Goal: Task Accomplishment & Management: Complete application form

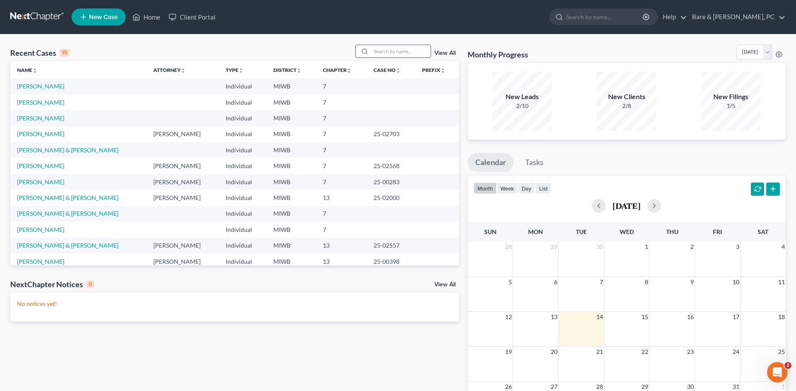
click at [378, 54] on input "search" at bounding box center [401, 51] width 60 height 12
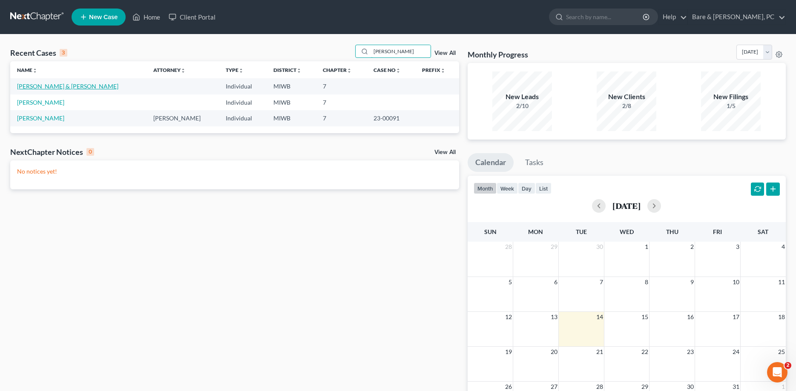
type input "amy"
click at [50, 89] on link "[PERSON_NAME] & [PERSON_NAME]" at bounding box center [67, 86] width 101 height 7
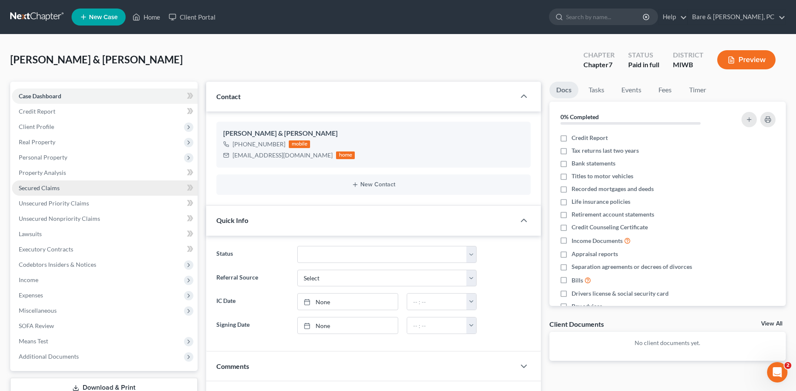
click at [36, 187] on span "Secured Claims" at bounding box center [39, 187] width 41 height 7
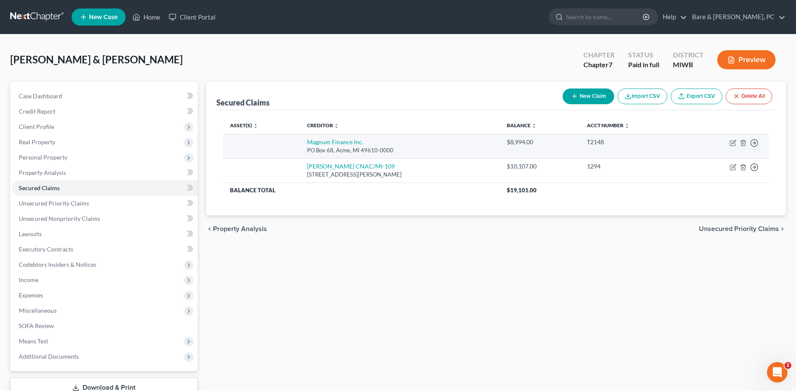
click at [435, 149] on div "PO Box 68, Acme, MI 49610-0000" at bounding box center [400, 150] width 186 height 8
click at [293, 146] on td at bounding box center [261, 146] width 77 height 24
click at [311, 144] on link "Magnum Finance Inc." at bounding box center [335, 141] width 56 height 7
select select "23"
select select "0"
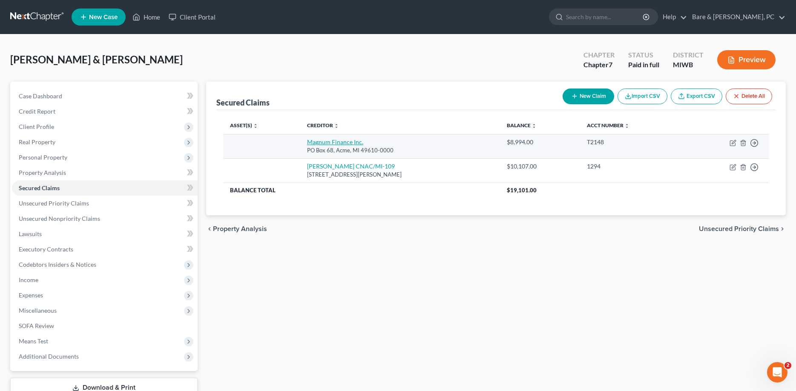
select select "2"
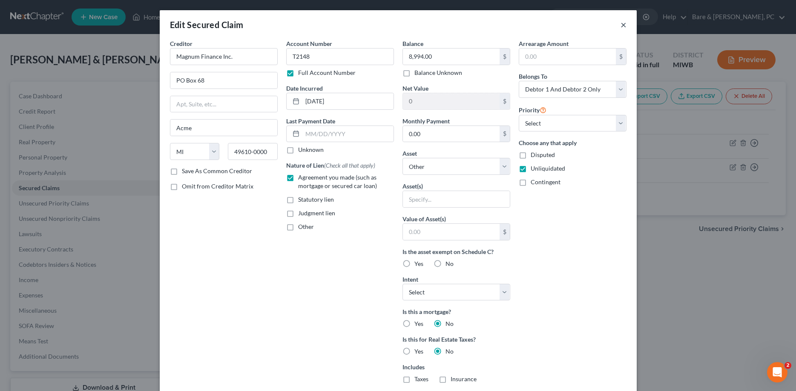
click at [622, 24] on button "×" at bounding box center [623, 25] width 6 height 10
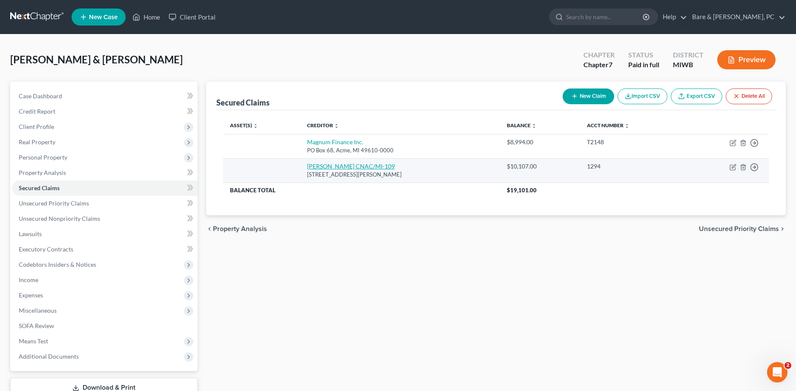
click at [337, 165] on link "Marsh CNAC/MI-109" at bounding box center [351, 166] width 88 height 7
select select "23"
select select "0"
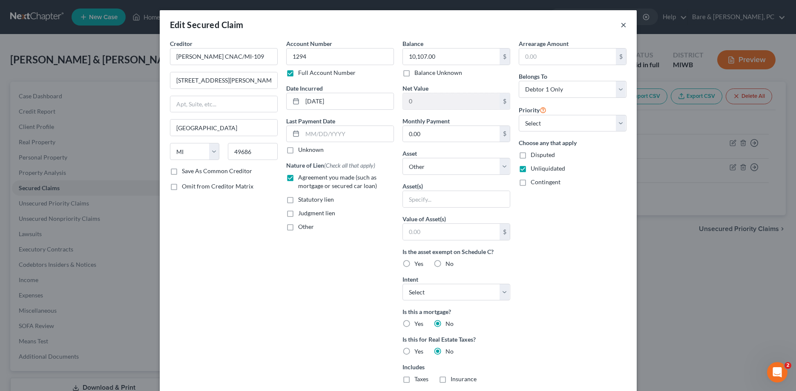
click at [623, 26] on button "×" at bounding box center [623, 25] width 6 height 10
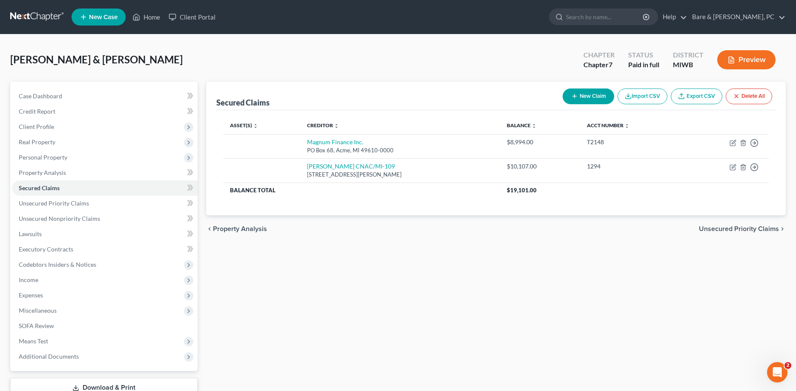
click at [595, 97] on button "New Claim" at bounding box center [588, 97] width 52 height 16
select select "0"
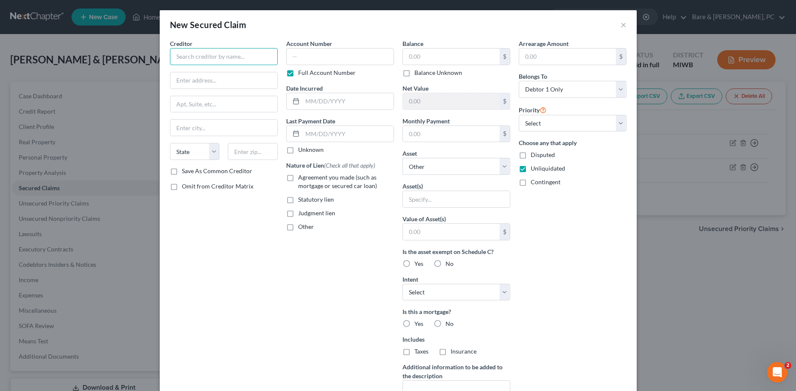
click at [197, 56] on input "text" at bounding box center [224, 56] width 108 height 17
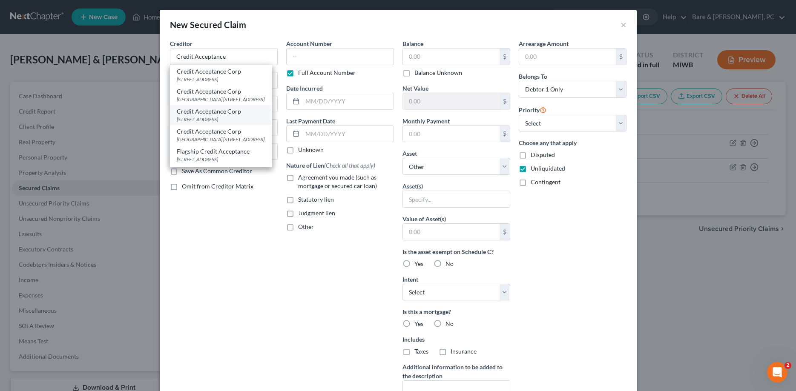
click at [220, 116] on div "Credit Acceptance Corp" at bounding box center [221, 111] width 89 height 9
type input "Credit Acceptance Corp"
type input "PO Box 5070"
type input "Southfield"
select select "23"
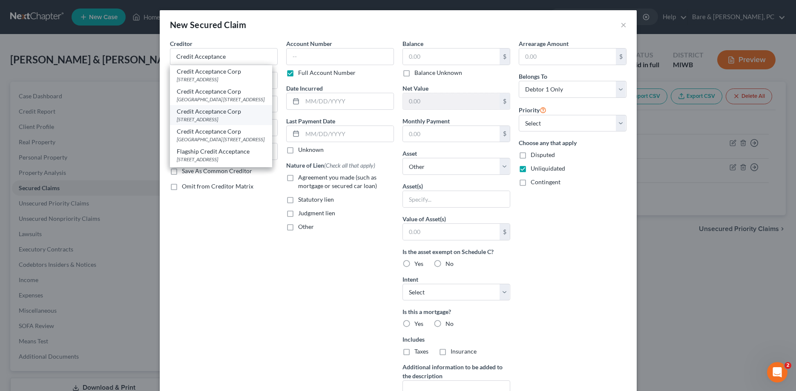
type input "48037-0000"
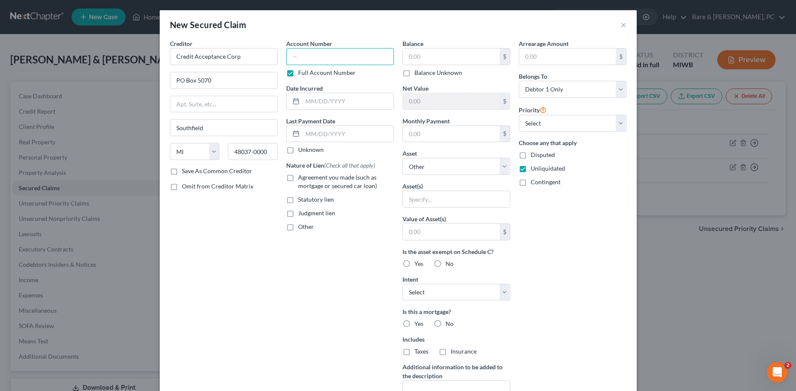
click at [292, 59] on input "text" at bounding box center [340, 56] width 108 height 17
type input "11742"
click at [325, 101] on input "text" at bounding box center [347, 101] width 91 height 16
type input "11/27/2024"
click at [298, 178] on label "Agreement you made (such as mortgage or secured car loan)" at bounding box center [346, 181] width 96 height 17
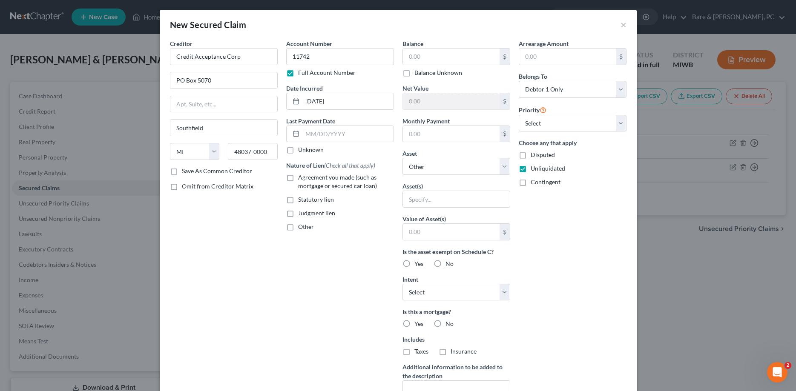
click at [301, 178] on input "Agreement you made (such as mortgage or secured car loan)" at bounding box center [304, 176] width 6 height 6
checkbox input "true"
click at [415, 60] on input "text" at bounding box center [451, 57] width 97 height 16
type input "19,008"
click at [445, 325] on label "No" at bounding box center [449, 324] width 8 height 9
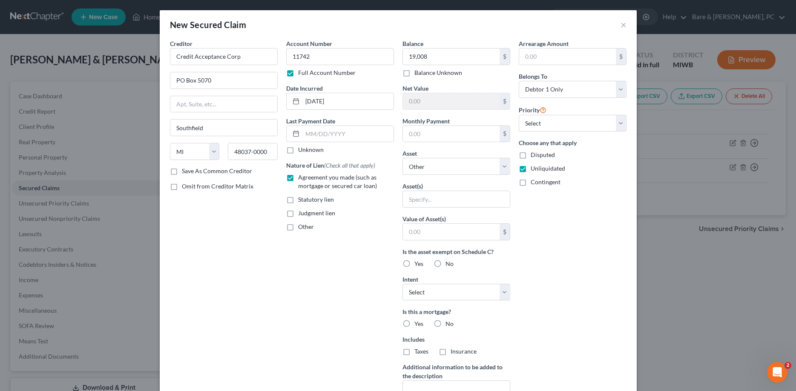
click at [449, 325] on input "No" at bounding box center [452, 323] width 6 height 6
radio input "true"
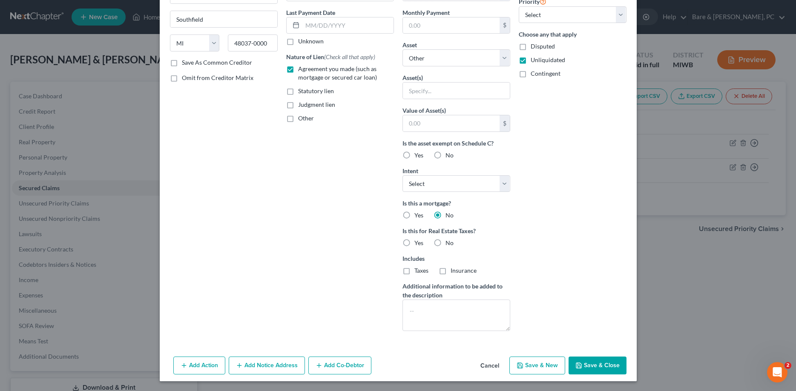
scroll to position [109, 0]
click at [445, 243] on label "No" at bounding box center [449, 242] width 8 height 9
click at [449, 243] on input "No" at bounding box center [452, 241] width 6 height 6
radio input "true"
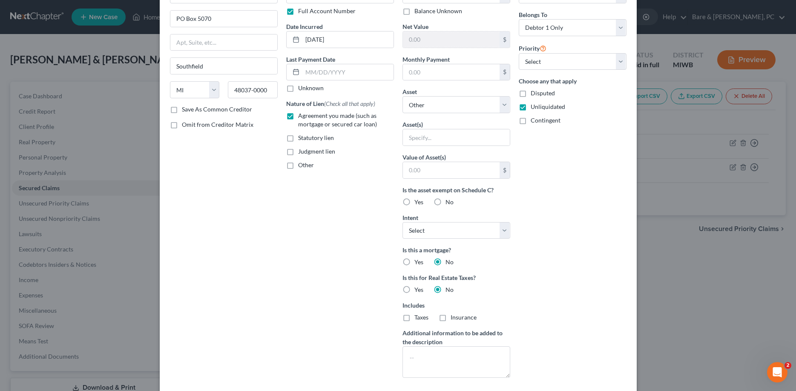
scroll to position [0, 0]
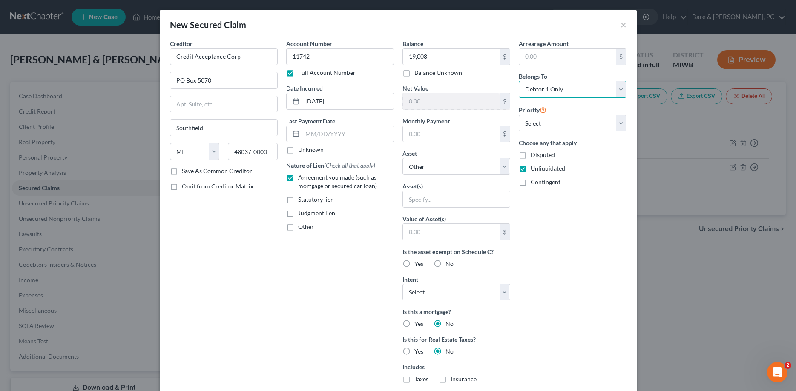
click at [519, 81] on select "Select Debtor 1 Only Debtor 2 Only Debtor 1 And Debtor 2 Only At Least One Of T…" at bounding box center [573, 89] width 108 height 17
select select "1"
click option "Debtor 2 Only" at bounding box center [0, 0] width 0 height 0
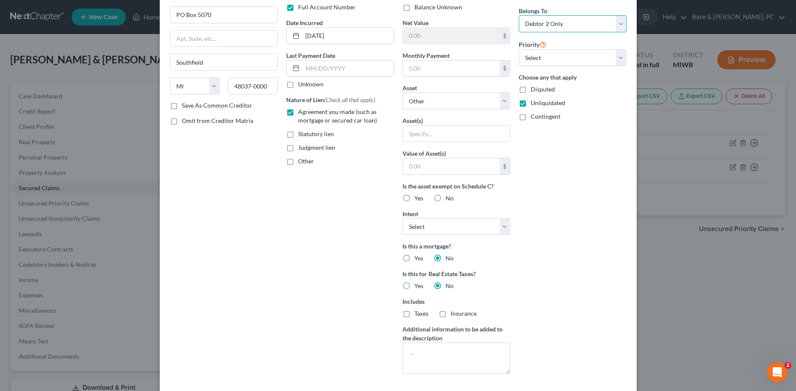
scroll to position [109, 0]
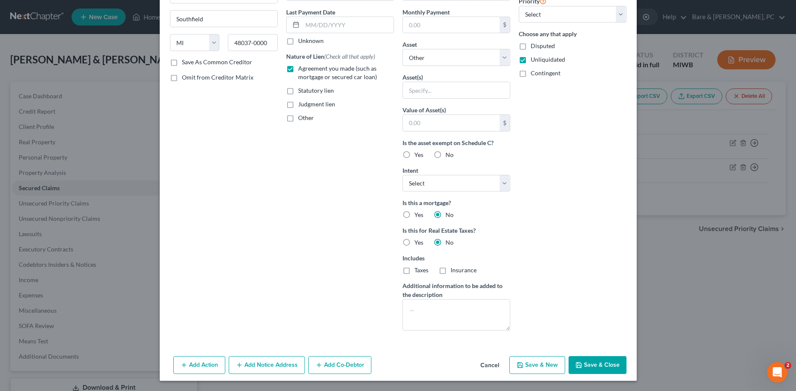
click at [595, 365] on button "Save & Close" at bounding box center [597, 365] width 58 height 18
select select
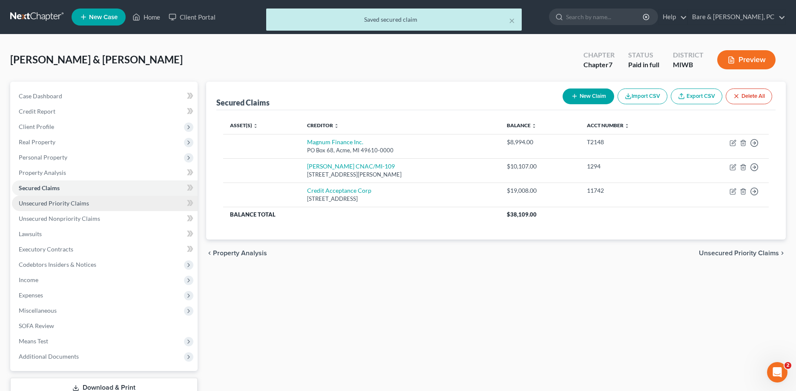
click at [67, 204] on span "Unsecured Priority Claims" at bounding box center [54, 203] width 70 height 7
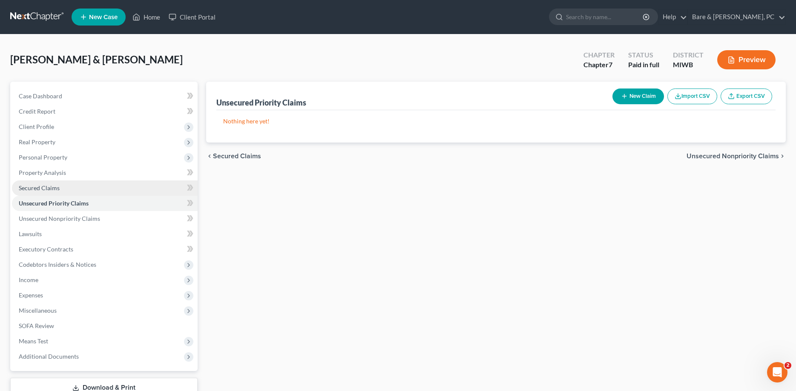
click at [50, 189] on span "Secured Claims" at bounding box center [39, 187] width 41 height 7
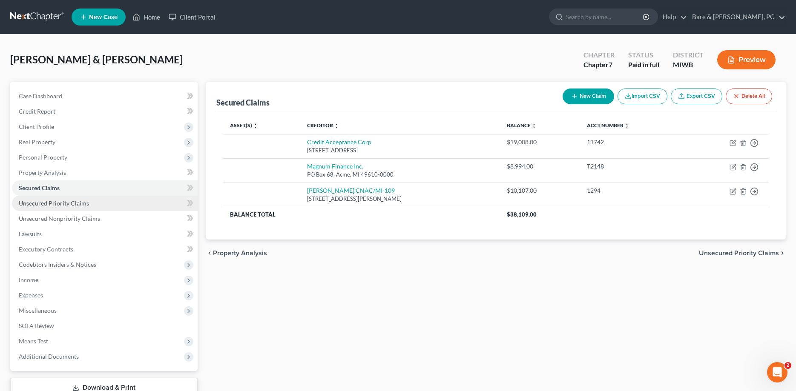
click at [33, 203] on span "Unsecured Priority Claims" at bounding box center [54, 203] width 70 height 7
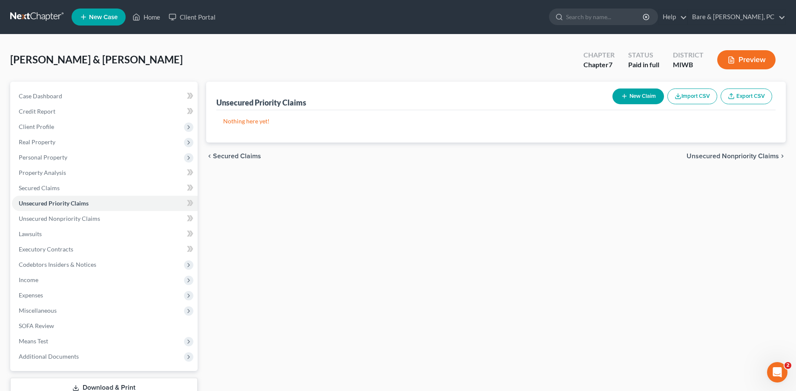
click at [648, 96] on button "New Claim" at bounding box center [638, 97] width 52 height 16
select select "0"
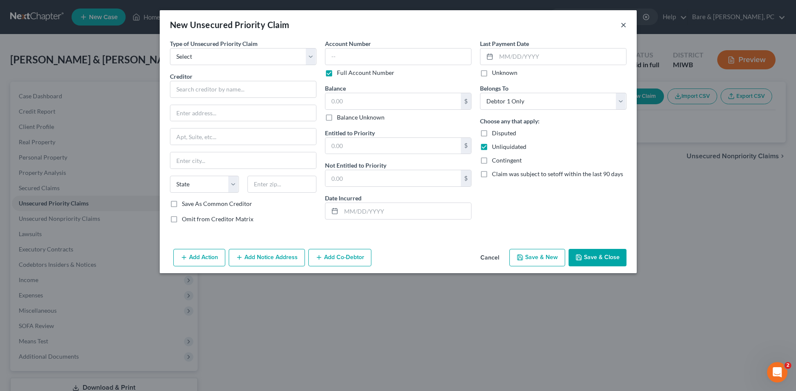
click at [620, 25] on button "×" at bounding box center [623, 25] width 6 height 10
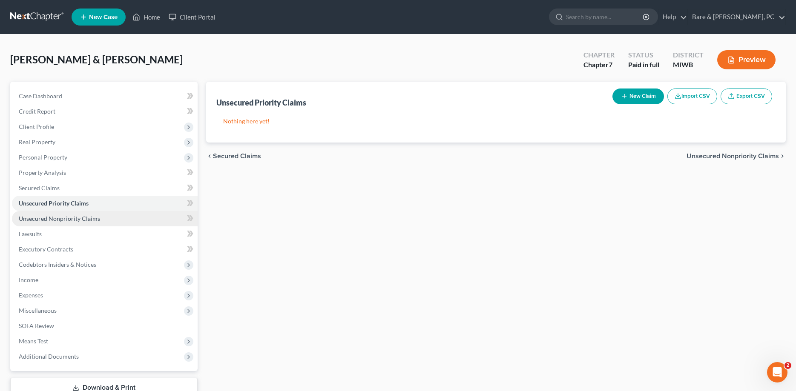
click at [53, 216] on span "Unsecured Nonpriority Claims" at bounding box center [59, 218] width 81 height 7
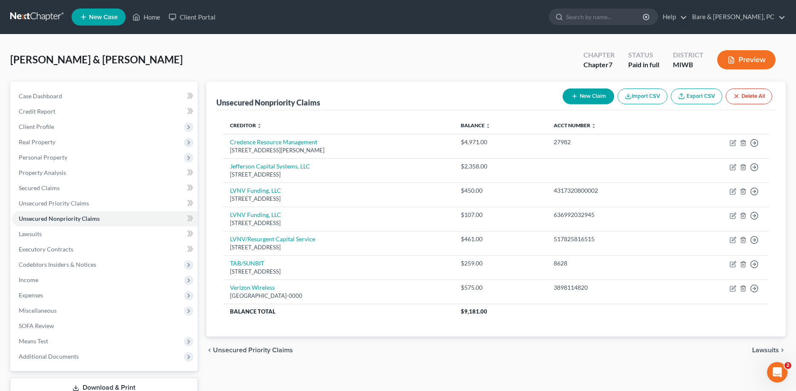
click at [589, 94] on button "New Claim" at bounding box center [588, 97] width 52 height 16
select select "0"
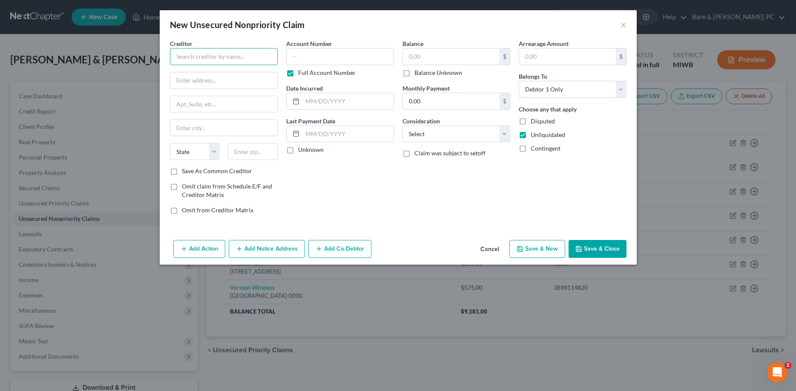
click at [203, 49] on input "text" at bounding box center [224, 56] width 108 height 17
click at [216, 71] on div "4Front Credit Union" at bounding box center [221, 71] width 89 height 9
type input "4Front Credit Union"
type input "PO Box 795"
type input "Traverse City"
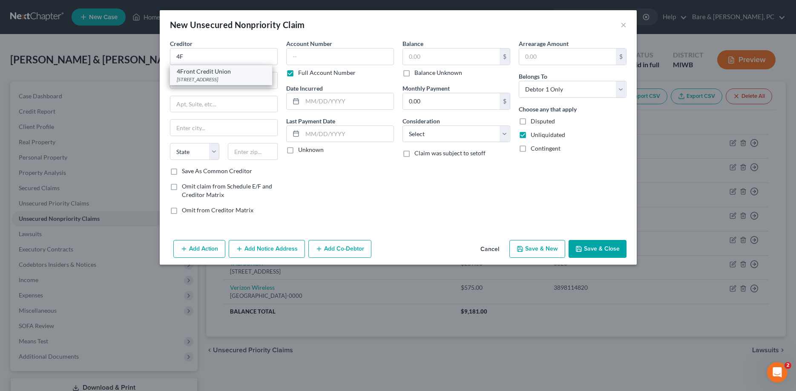
select select "23"
type input "49685-0000"
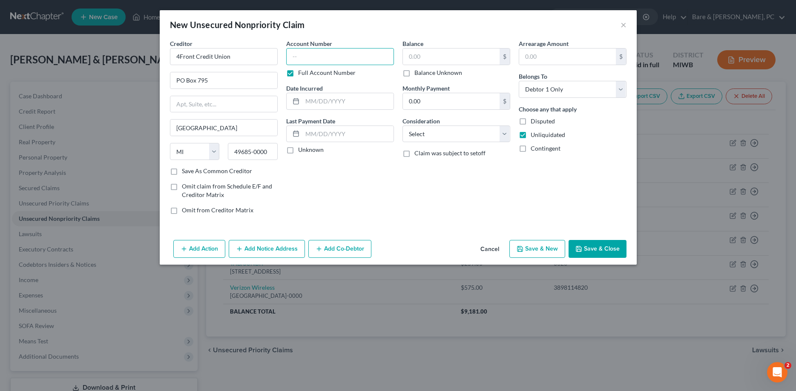
click at [305, 54] on input "text" at bounding box center [340, 56] width 108 height 17
type input "44370"
click at [341, 103] on input "text" at bounding box center [347, 101] width 91 height 16
type input "06/22/2024"
click at [414, 55] on input "text" at bounding box center [451, 57] width 97 height 16
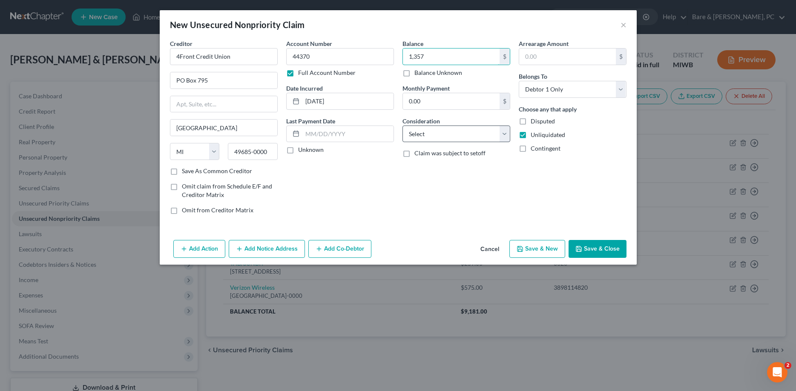
type input "1,357"
click at [402, 126] on select "Select Cable / Satellite Services Collection Agency Credit Card Debt Debt Couns…" at bounding box center [456, 134] width 108 height 17
select select "2"
click option "Credit Card Debt" at bounding box center [0, 0] width 0 height 0
click at [519, 81] on select "Select Debtor 1 Only Debtor 2 Only Debtor 1 And Debtor 2 Only At Least One Of T…" at bounding box center [573, 89] width 108 height 17
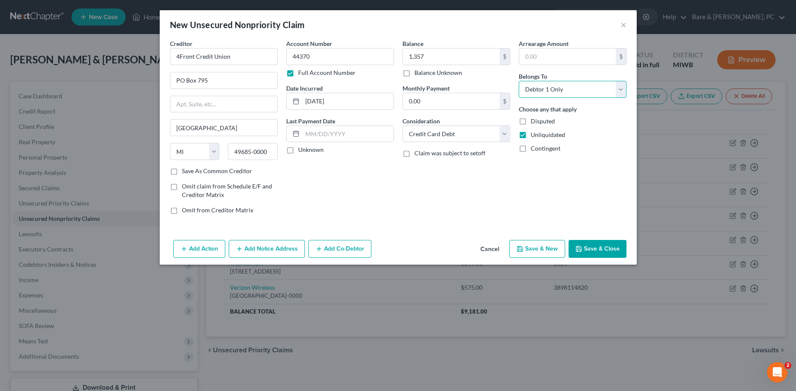
select select "1"
click option "Debtor 2 Only" at bounding box center [0, 0] width 0 height 0
click at [530, 247] on button "Save & New" at bounding box center [537, 249] width 56 height 18
select select "0"
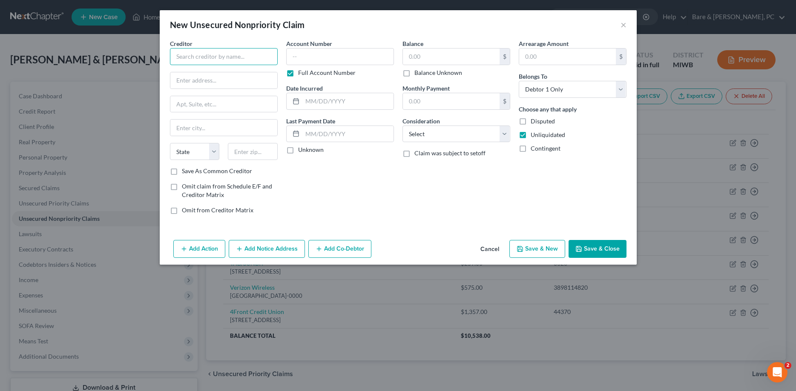
click at [197, 52] on input "text" at bounding box center [224, 56] width 108 height 17
click at [227, 78] on div "PO Box 795, Traverse City, MI 49685-0000" at bounding box center [221, 79] width 89 height 7
type input "4Front Credit Union"
type input "PO Box 795"
type input "Traverse City"
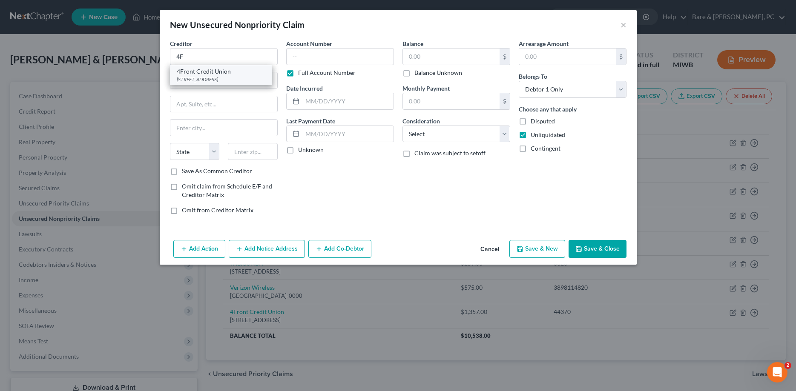
select select "23"
type input "49685-0000"
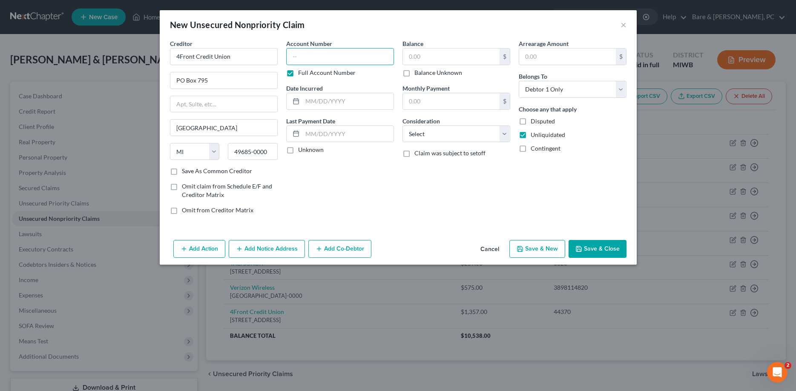
click at [301, 57] on input "text" at bounding box center [340, 56] width 108 height 17
type input "44370"
click at [323, 100] on input "text" at bounding box center [347, 101] width 91 height 16
type input "04/21/2025"
click at [422, 54] on input "text" at bounding box center [451, 57] width 97 height 16
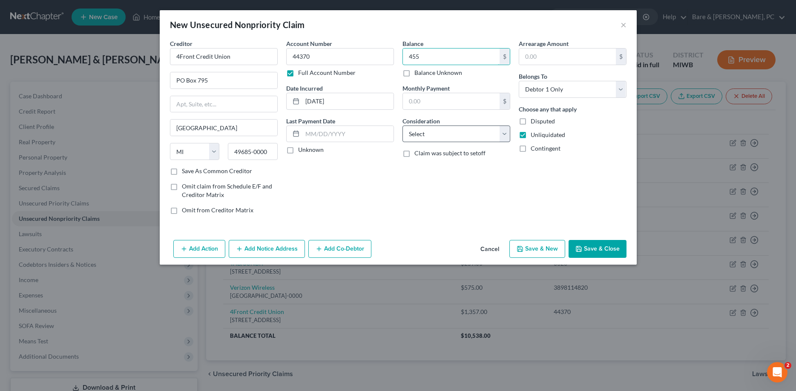
type input "455"
click at [402, 126] on select "Select Cable / Satellite Services Collection Agency Credit Card Debt Debt Couns…" at bounding box center [456, 134] width 108 height 17
select select "2"
click option "Credit Card Debt" at bounding box center [0, 0] width 0 height 0
click at [519, 81] on select "Select Debtor 1 Only Debtor 2 Only Debtor 1 And Debtor 2 Only At Least One Of T…" at bounding box center [573, 89] width 108 height 17
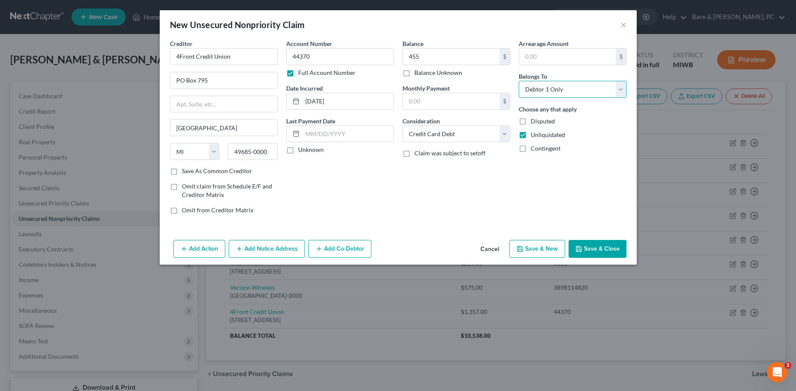
select select "1"
click option "Debtor 2 Only" at bounding box center [0, 0] width 0 height 0
click at [545, 250] on button "Save & New" at bounding box center [537, 249] width 56 height 18
select select "0"
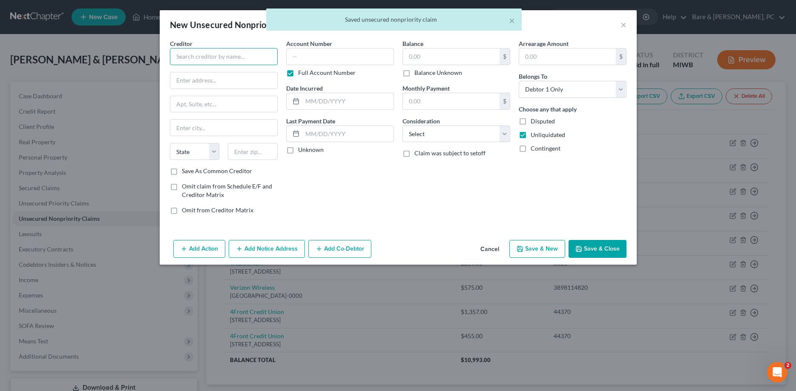
click at [181, 56] on input "text" at bounding box center [224, 56] width 108 height 17
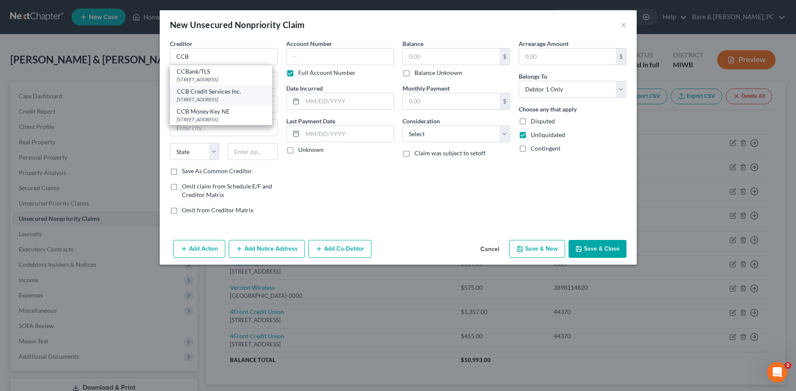
click at [193, 95] on div "CCB Credit Services Inc." at bounding box center [221, 91] width 89 height 9
type input "CCB Credit Services Inc."
type input "5300 S. 6th Street"
type input "Springfield"
select select "14"
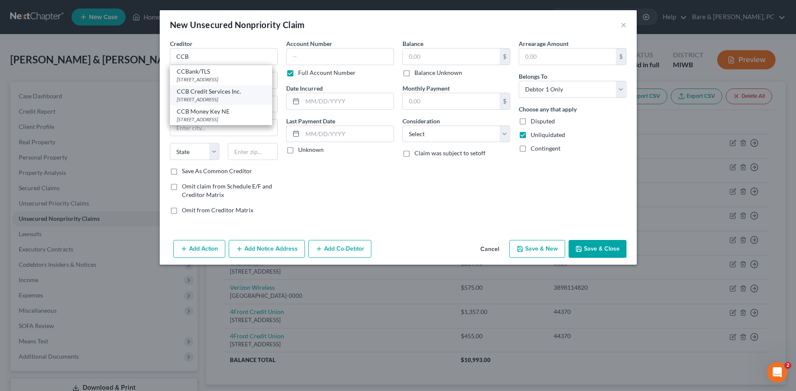
type input "62703-5184"
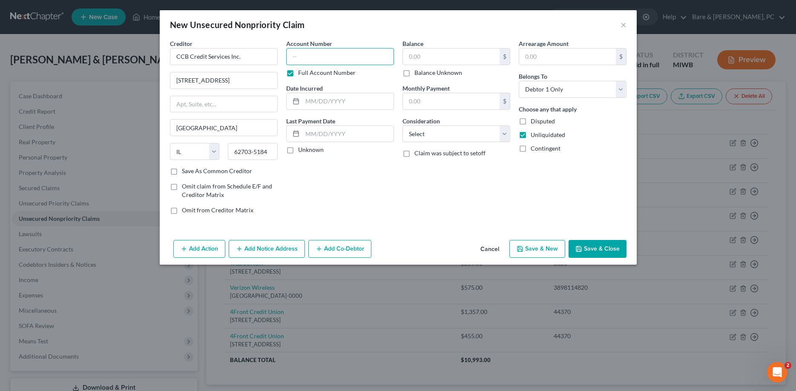
click at [290, 58] on input "text" at bounding box center [340, 56] width 108 height 17
click at [304, 102] on input "text" at bounding box center [347, 101] width 91 height 16
click at [408, 54] on input "text" at bounding box center [451, 57] width 97 height 16
type input "2,400"
click at [402, 126] on select "Select Cable / Satellite Services Collection Agency Credit Card Debt Debt Couns…" at bounding box center [456, 134] width 108 height 17
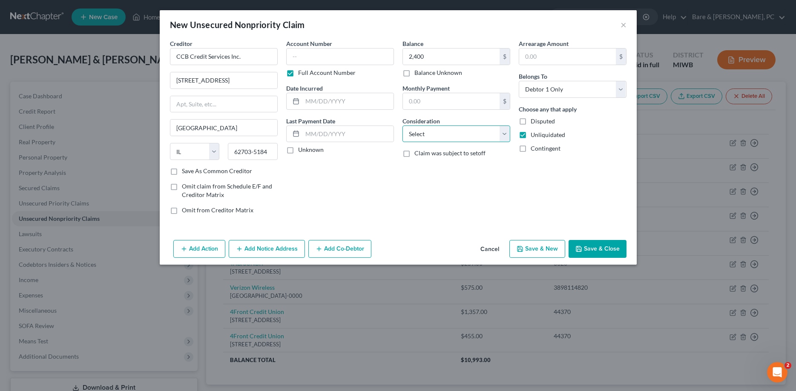
select select "2"
click option "Credit Card Debt" at bounding box center [0, 0] width 0 height 0
click at [519, 81] on select "Select Debtor 1 Only Debtor 2 Only Debtor 1 And Debtor 2 Only At Least One Of T…" at bounding box center [573, 89] width 108 height 17
select select "1"
click option "Debtor 2 Only" at bounding box center [0, 0] width 0 height 0
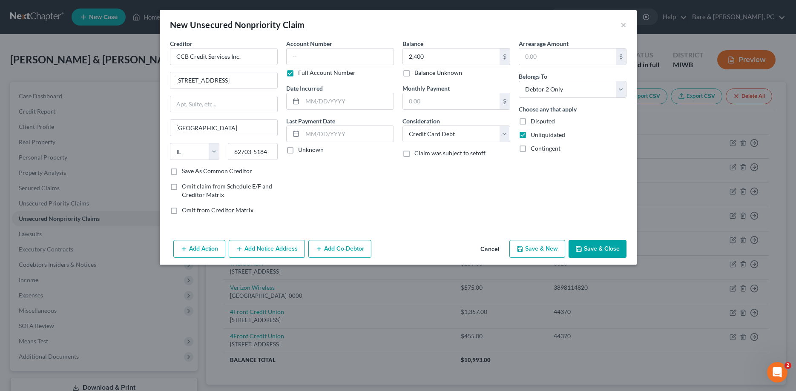
click at [550, 252] on button "Save & New" at bounding box center [537, 249] width 56 height 18
select select "0"
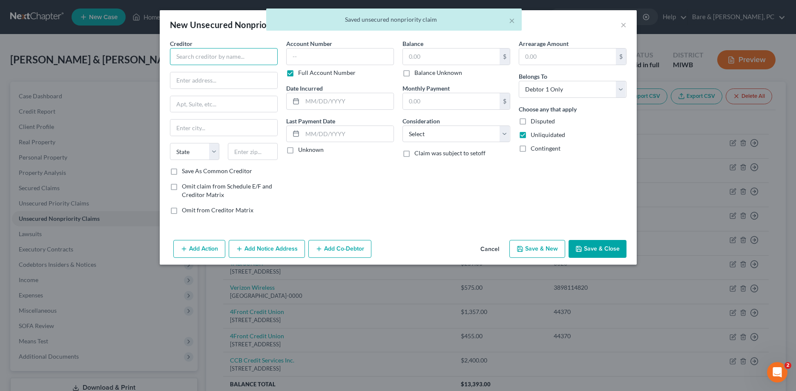
click at [185, 59] on input "text" at bounding box center [224, 56] width 108 height 17
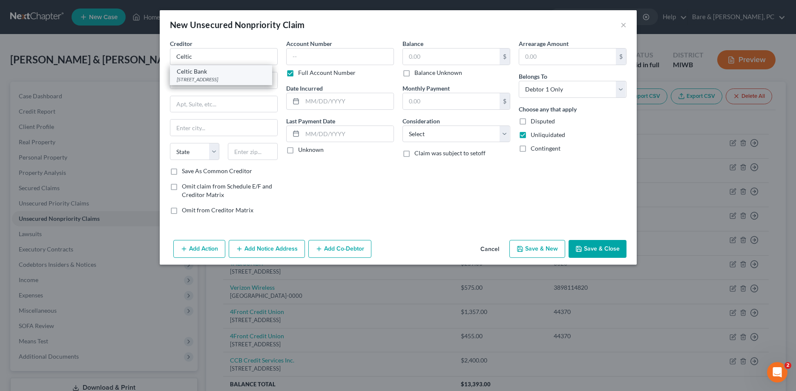
click at [201, 77] on div "4550 New Linden Rd, Wilmington, DE 19808" at bounding box center [221, 79] width 89 height 7
type input "Celtic Bank"
type input "4550 New Linden Rd"
type input "Wilmington"
select select "7"
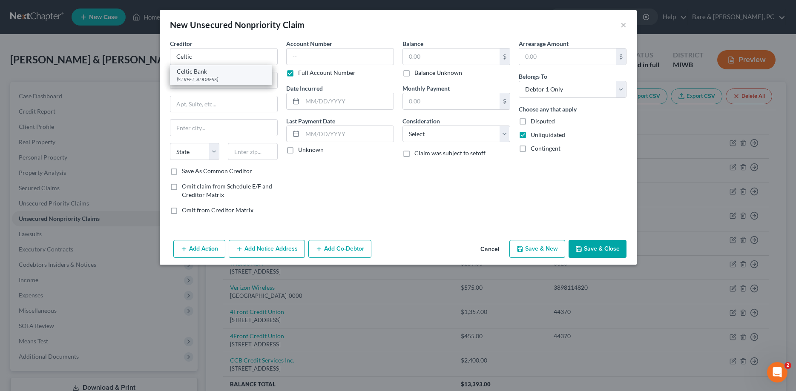
type input "19808"
click at [290, 59] on input "text" at bounding box center [340, 56] width 108 height 17
type input "534636"
click at [341, 105] on input "text" at bounding box center [347, 101] width 91 height 16
type input "12/03/2019"
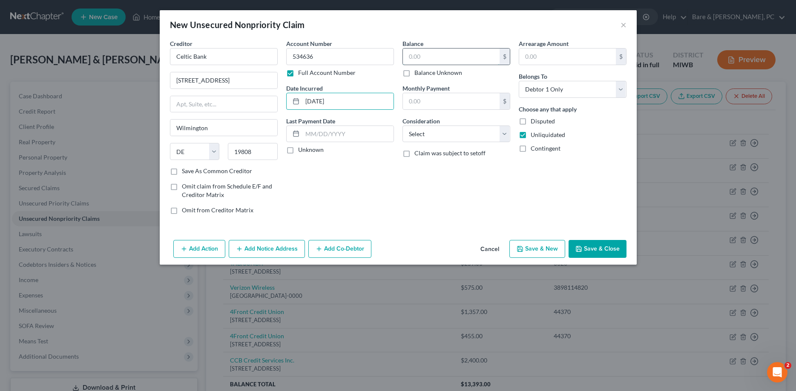
click at [410, 59] on input "text" at bounding box center [451, 57] width 97 height 16
type input "1"
type input "1,143"
click at [402, 126] on select "Select Cable / Satellite Services Collection Agency Credit Card Debt Debt Couns…" at bounding box center [456, 134] width 108 height 17
select select "2"
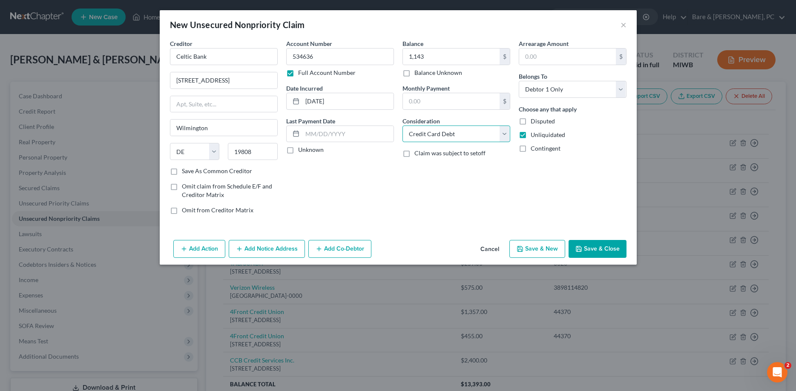
click option "Credit Card Debt" at bounding box center [0, 0] width 0 height 0
click at [519, 81] on select "Select Debtor 1 Only Debtor 2 Only Debtor 1 And Debtor 2 Only At Least One Of T…" at bounding box center [573, 89] width 108 height 17
select select "1"
click option "Debtor 2 Only" at bounding box center [0, 0] width 0 height 0
click at [538, 247] on button "Save & New" at bounding box center [537, 249] width 56 height 18
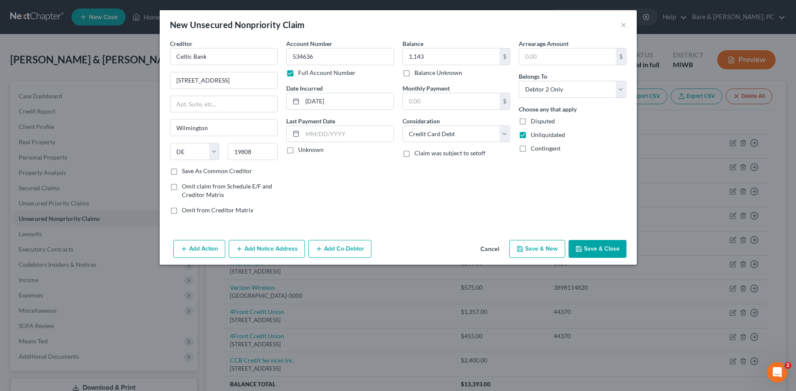
select select "0"
click at [206, 57] on input "text" at bounding box center [224, 56] width 108 height 17
click at [623, 26] on button "×" at bounding box center [623, 25] width 6 height 10
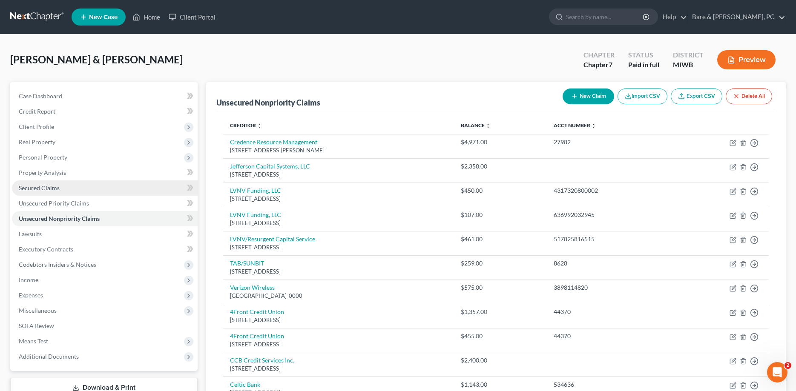
click at [37, 190] on span "Secured Claims" at bounding box center [39, 187] width 41 height 7
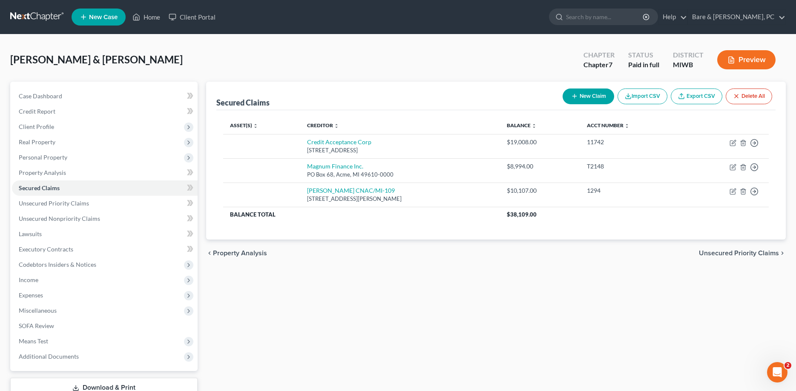
click at [589, 95] on button "New Claim" at bounding box center [588, 97] width 52 height 16
select select "0"
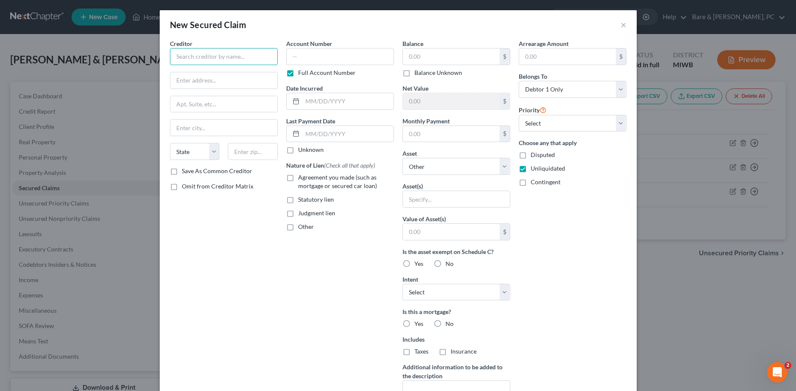
click at [203, 61] on input "text" at bounding box center [224, 56] width 108 height 17
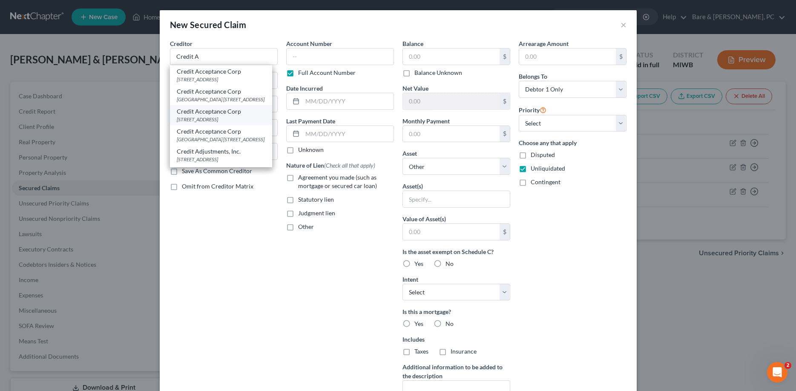
click at [213, 116] on div "Credit Acceptance Corp" at bounding box center [221, 111] width 89 height 9
type input "Credit Acceptance Corp"
type input "PO Box 5070"
type input "Southfield"
select select "23"
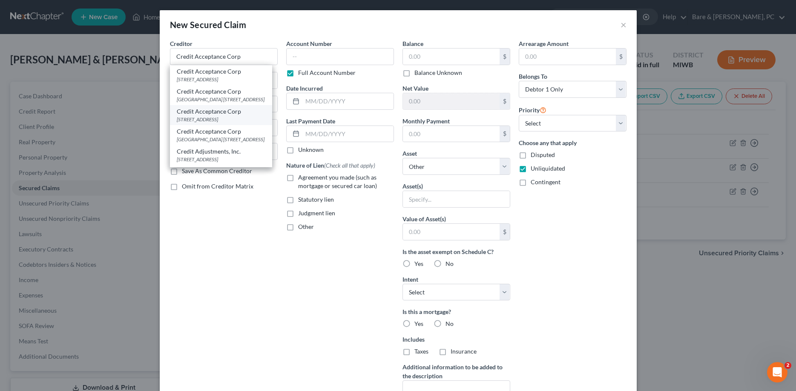
type input "48037-0000"
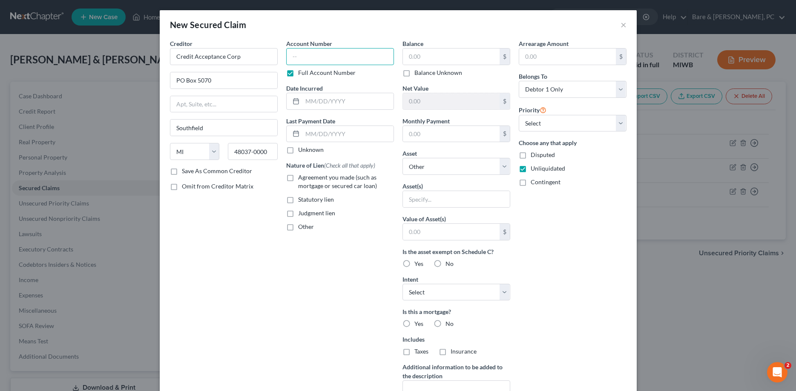
click at [309, 52] on input "text" at bounding box center [340, 56] width 108 height 17
type input "10178"
click at [320, 101] on input "text" at bounding box center [347, 101] width 91 height 16
type input "03/05/2021"
click at [298, 178] on label "Agreement you made (such as mortgage or secured car loan)" at bounding box center [346, 181] width 96 height 17
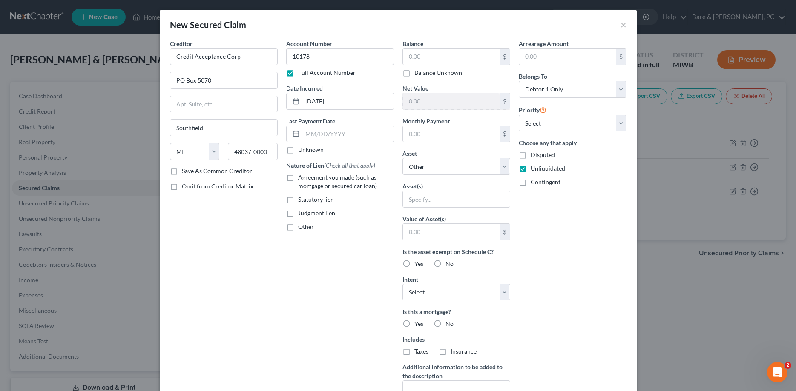
click at [301, 178] on input "Agreement you made (such as mortgage or secured car loan)" at bounding box center [304, 176] width 6 height 6
checkbox input "true"
click at [418, 57] on input "text" at bounding box center [451, 57] width 97 height 16
type input "14,527"
click at [445, 323] on label "No" at bounding box center [449, 324] width 8 height 9
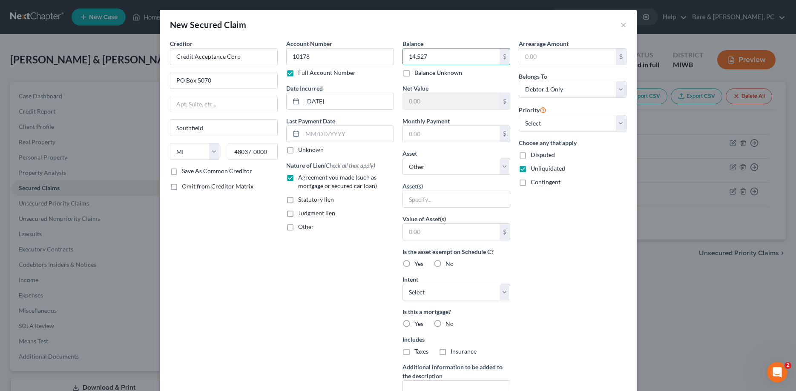
click at [449, 323] on input "No" at bounding box center [452, 323] width 6 height 6
radio input "true"
click at [445, 350] on label "No" at bounding box center [449, 351] width 8 height 9
click at [449, 350] on input "No" at bounding box center [452, 350] width 6 height 6
radio input "true"
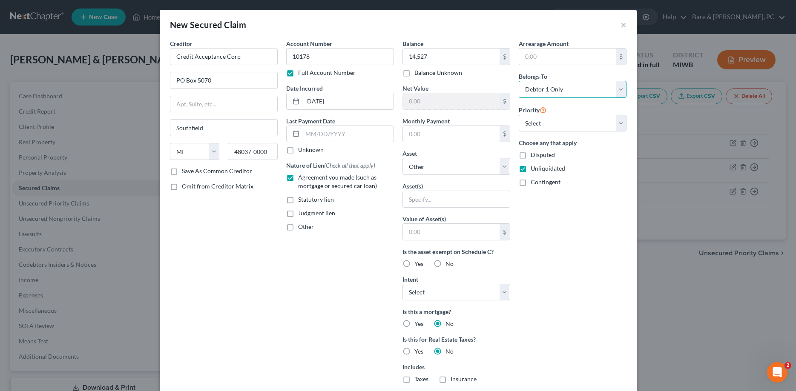
click at [519, 81] on select "Select Debtor 1 Only Debtor 2 Only Debtor 1 And Debtor 2 Only At Least One Of T…" at bounding box center [573, 89] width 108 height 17
select select "2"
click option "Debtor 1 And Debtor 2 Only" at bounding box center [0, 0] width 0 height 0
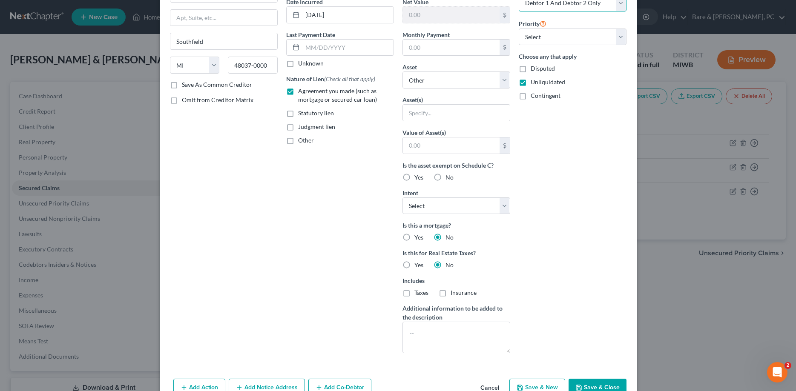
scroll to position [109, 0]
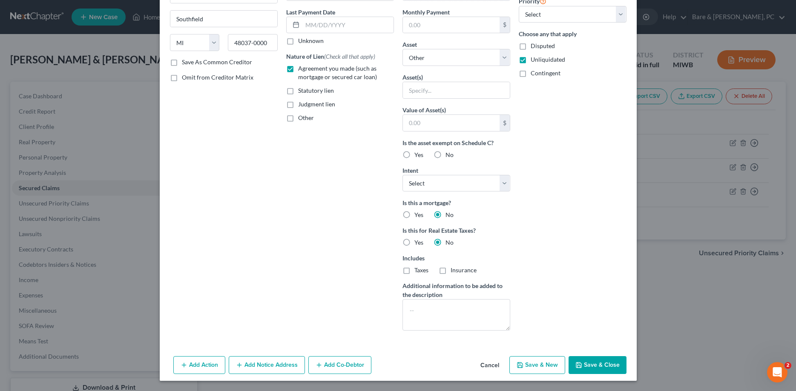
click at [588, 362] on button "Save & Close" at bounding box center [597, 365] width 58 height 18
select select
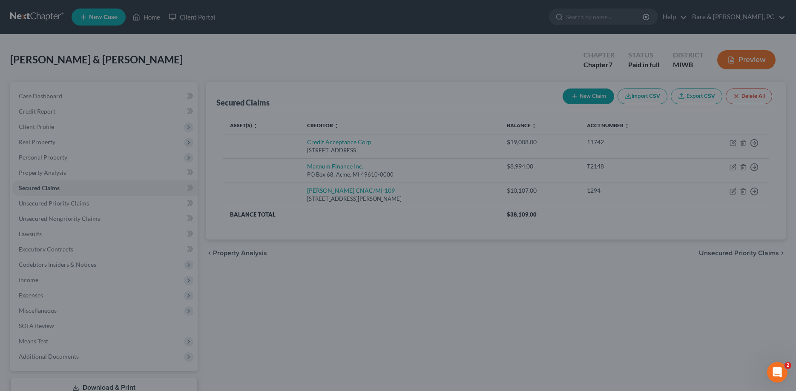
scroll to position [16, 0]
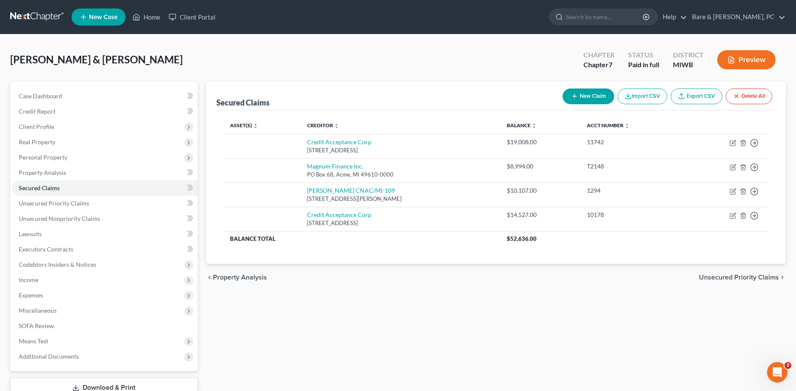
click at [590, 96] on button "New Claim" at bounding box center [588, 97] width 52 height 16
select select "0"
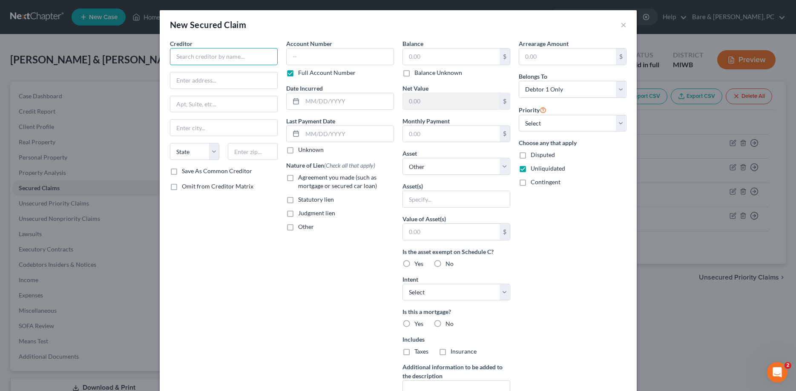
click at [201, 60] on input "text" at bounding box center [224, 56] width 108 height 17
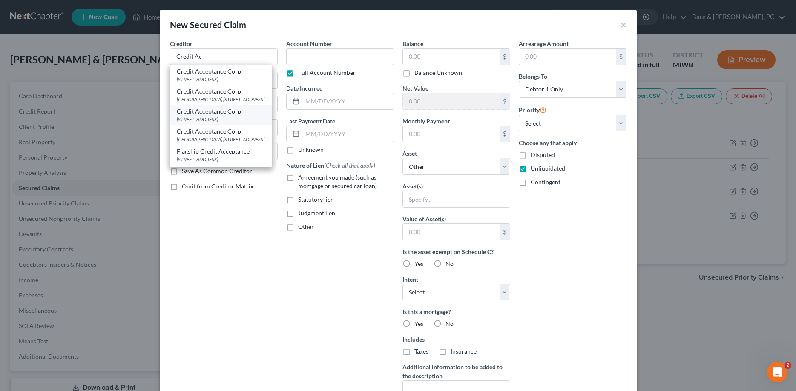
click at [207, 116] on div "Credit Acceptance Corp" at bounding box center [221, 111] width 89 height 9
type input "Credit Acceptance Corp"
type input "PO Box 5070"
type input "Southfield"
select select "23"
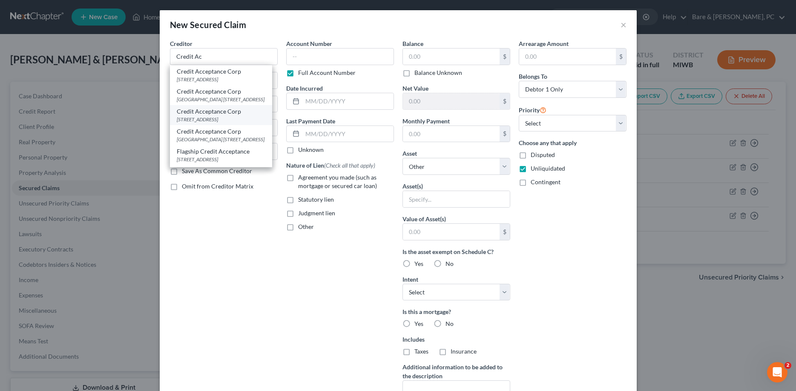
type input "48037-0000"
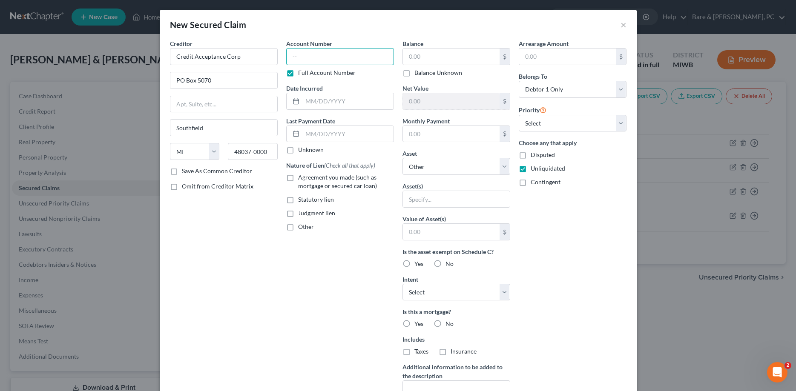
click at [289, 57] on input "text" at bounding box center [340, 56] width 108 height 17
type input "10320"
click at [332, 100] on input "text" at bounding box center [347, 101] width 91 height 16
type input "08/02/2021"
click at [298, 179] on label "Agreement you made (such as mortgage or secured car loan)" at bounding box center [346, 181] width 96 height 17
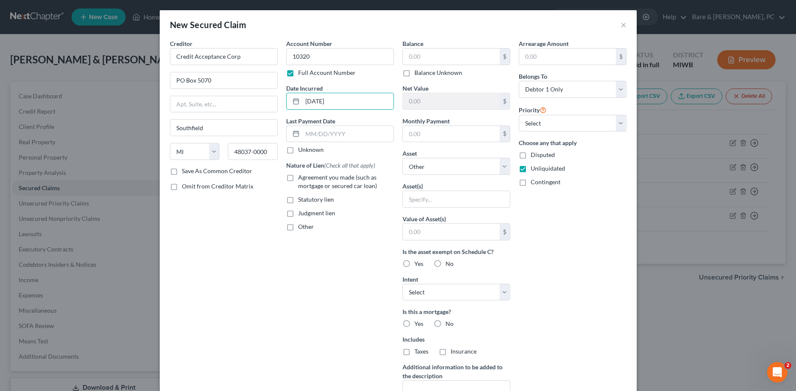
click at [301, 179] on input "Agreement you made (such as mortgage or secured car loan)" at bounding box center [304, 176] width 6 height 6
checkbox input "true"
click at [422, 57] on input "text" at bounding box center [451, 57] width 97 height 16
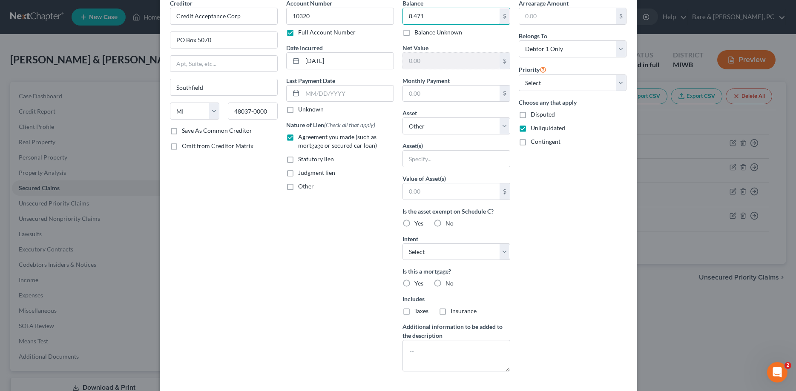
scroll to position [43, 0]
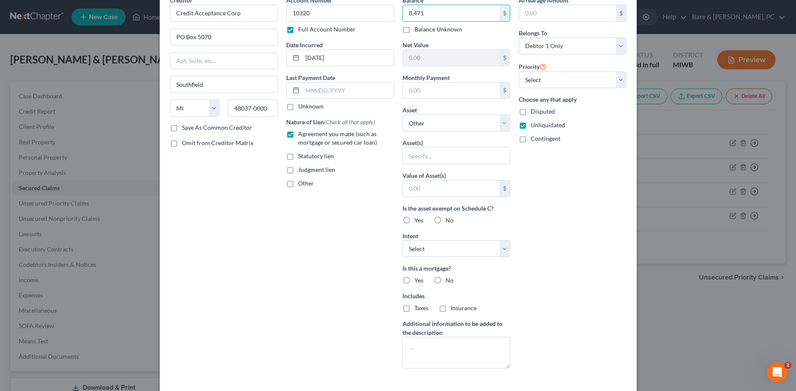
type input "8,471"
click at [445, 281] on label "No" at bounding box center [449, 280] width 8 height 9
click at [449, 281] on input "No" at bounding box center [452, 279] width 6 height 6
radio input "true"
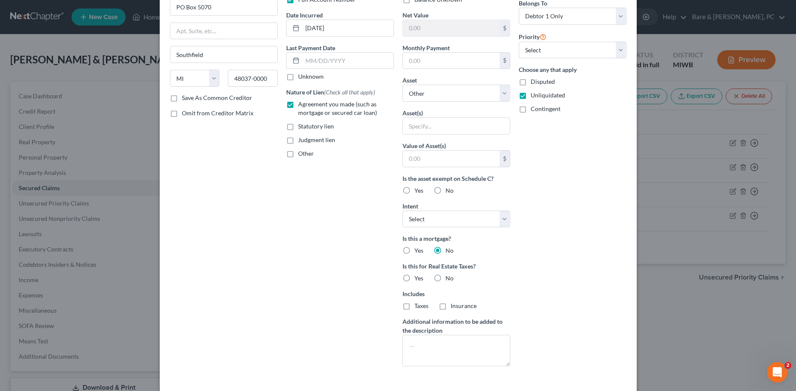
scroll to position [109, 0]
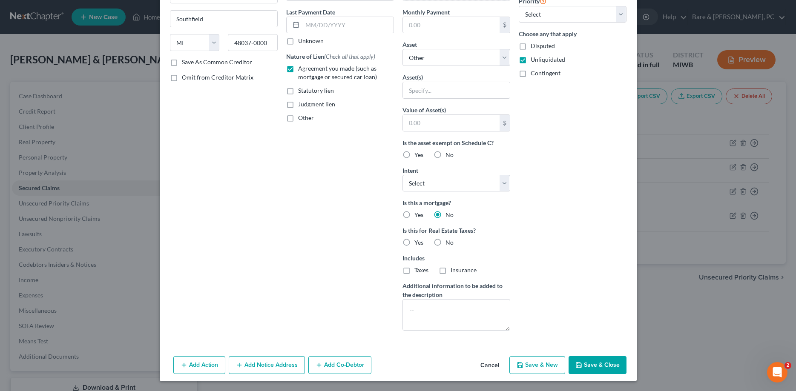
click at [445, 242] on label "No" at bounding box center [449, 242] width 8 height 9
click at [449, 242] on input "No" at bounding box center [452, 241] width 6 height 6
radio input "true"
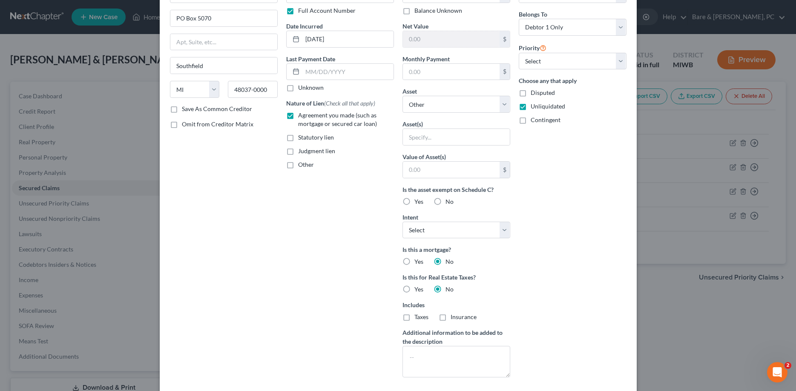
scroll to position [0, 0]
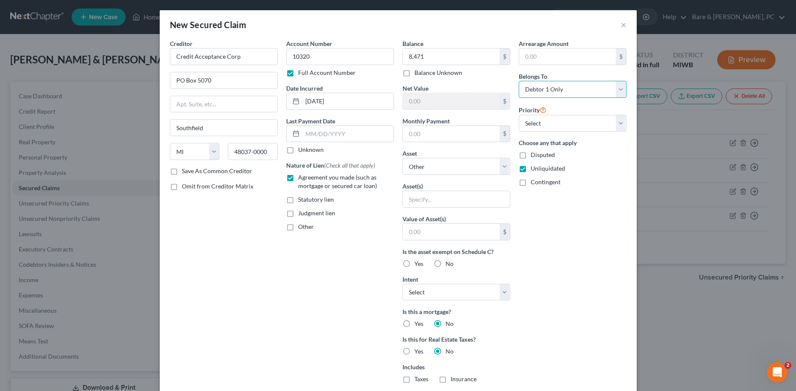
click at [519, 81] on select "Select Debtor 1 Only Debtor 2 Only Debtor 1 And Debtor 2 Only At Least One Of T…" at bounding box center [573, 89] width 108 height 17
select select "2"
click option "Debtor 1 And Debtor 2 Only" at bounding box center [0, 0] width 0 height 0
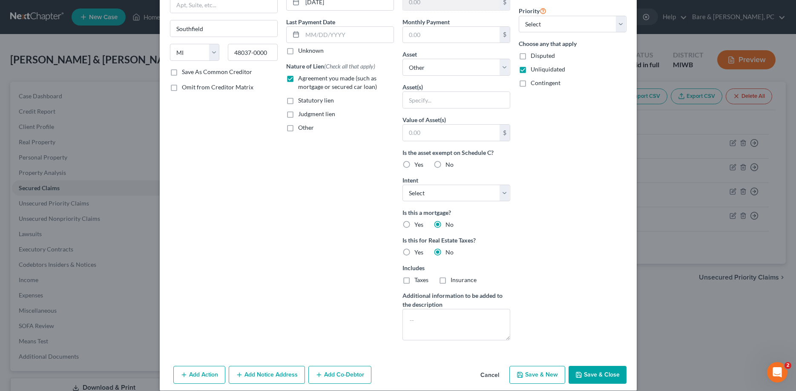
scroll to position [109, 0]
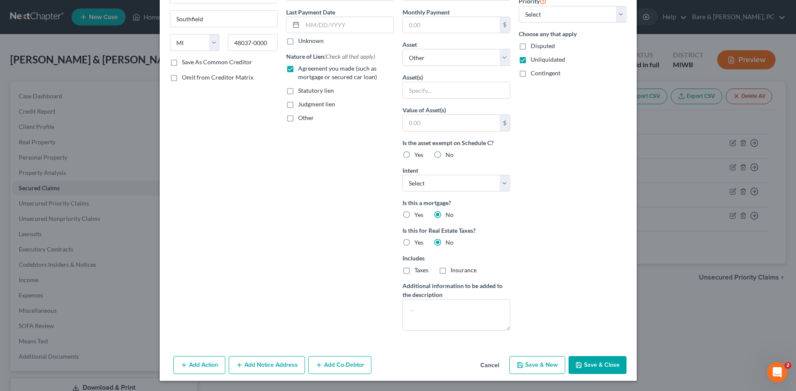
click at [550, 368] on button "Save & New" at bounding box center [537, 365] width 56 height 18
select select
select select "0"
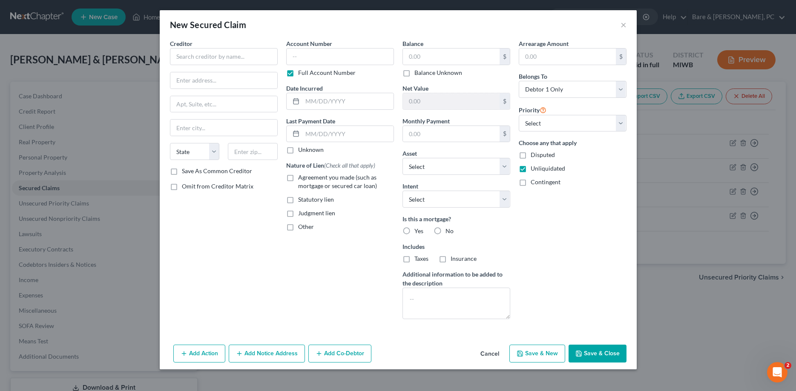
scroll to position [0, 0]
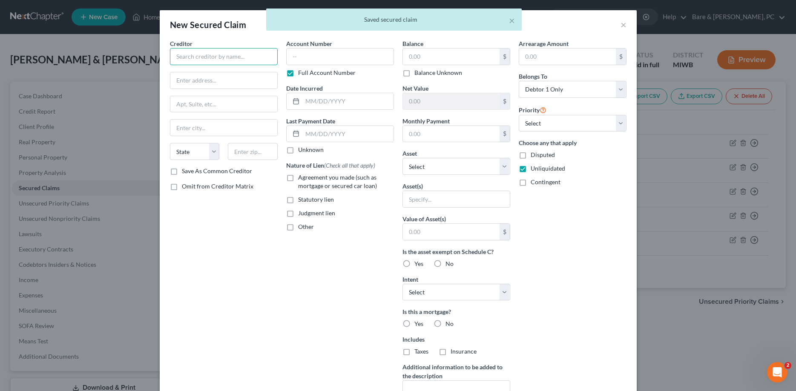
click at [193, 57] on input "text" at bounding box center [224, 56] width 108 height 17
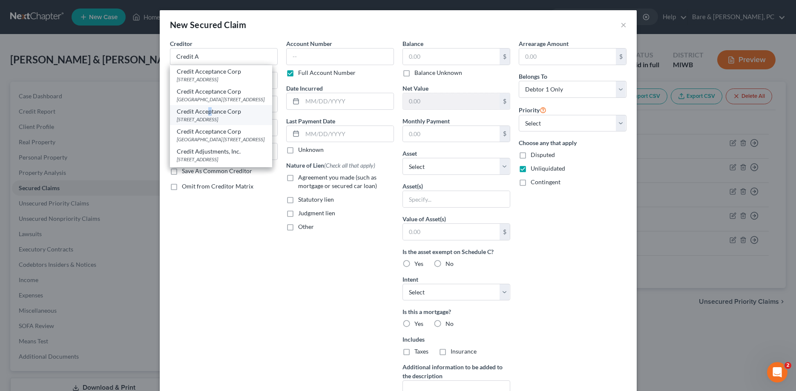
click at [211, 116] on div "Credit Acceptance Corp" at bounding box center [221, 111] width 89 height 9
type input "Credit Acceptance Corp"
type input "PO Box 5070"
type input "Southfield"
select select "23"
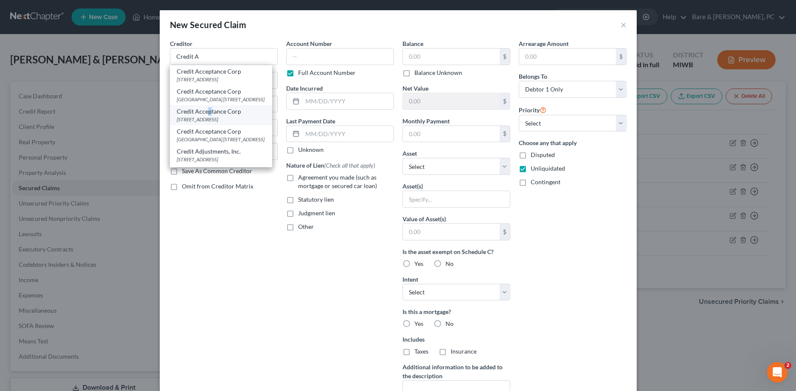
type input "48037-0000"
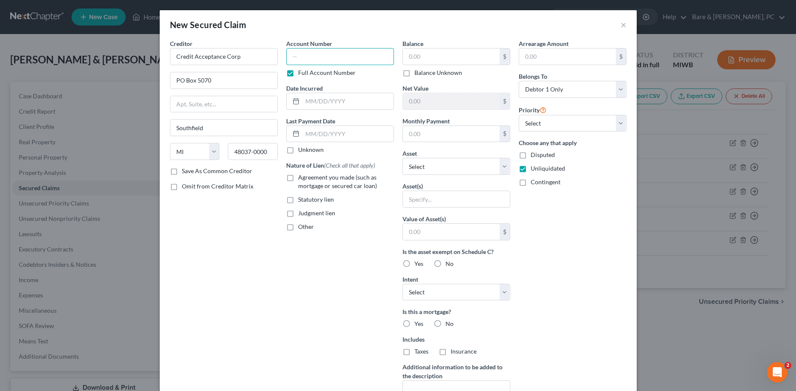
click at [311, 60] on input "text" at bounding box center [340, 56] width 108 height 17
type input "9617"
click at [338, 103] on input "text" at bounding box center [347, 101] width 91 height 16
type input "10/10/2019"
click at [298, 177] on label "Agreement you made (such as mortgage or secured car loan)" at bounding box center [346, 181] width 96 height 17
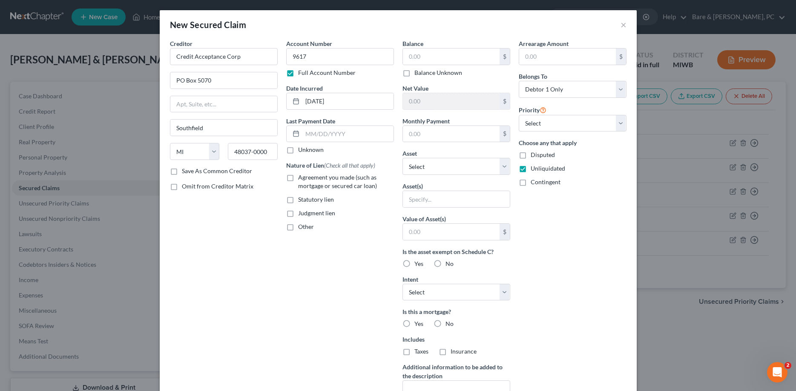
click at [301, 177] on input "Agreement you made (such as mortgage or secured car loan)" at bounding box center [304, 176] width 6 height 6
checkbox input "true"
click at [419, 57] on input "text" at bounding box center [451, 57] width 97 height 16
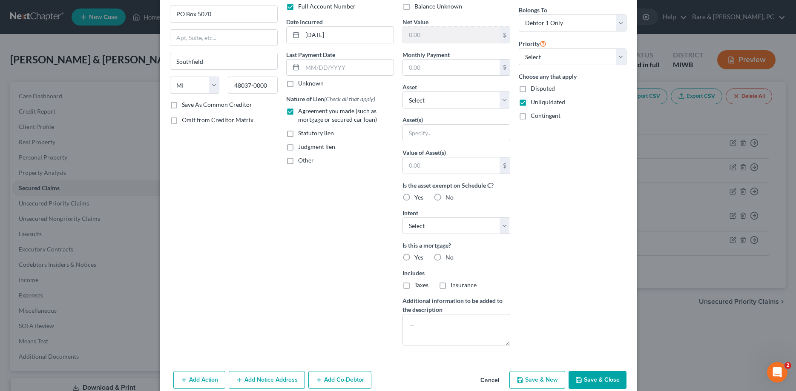
scroll to position [81, 0]
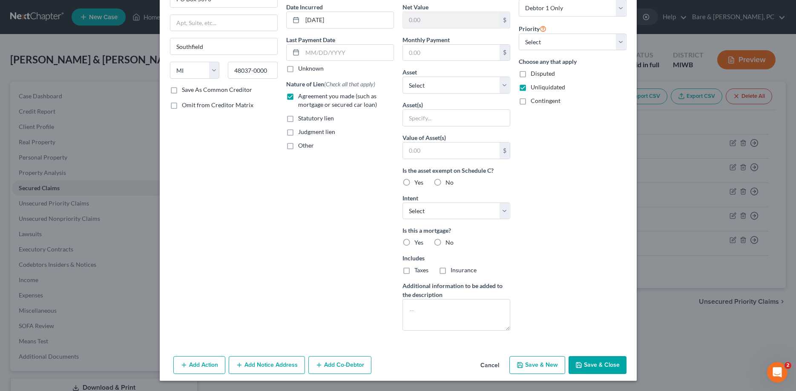
type input "8,938"
click at [445, 243] on label "No" at bounding box center [449, 242] width 8 height 9
click at [449, 243] on input "No" at bounding box center [452, 241] width 6 height 6
radio input "true"
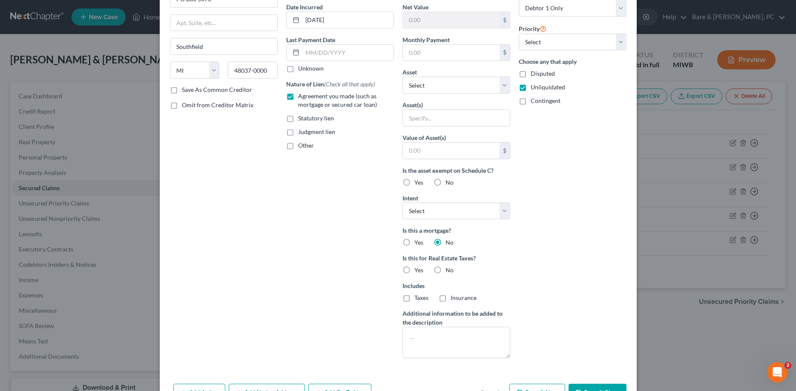
click at [445, 272] on label "No" at bounding box center [449, 270] width 8 height 9
click at [449, 272] on input "No" at bounding box center [452, 269] width 6 height 6
radio input "true"
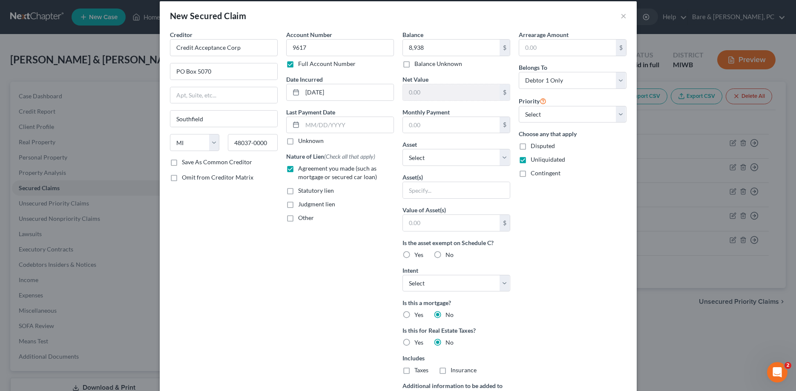
scroll to position [0, 0]
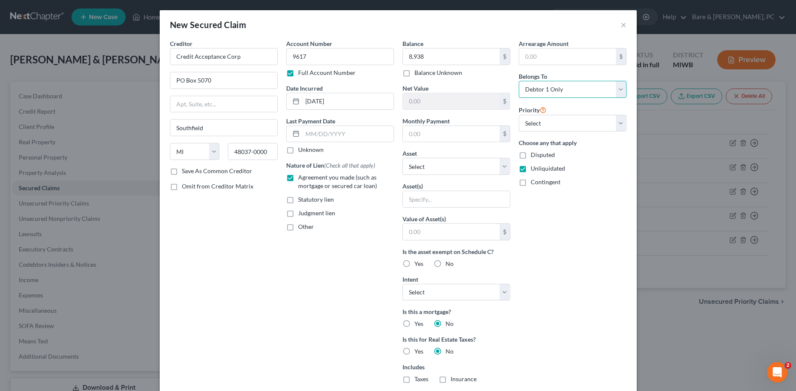
click at [519, 81] on select "Select Debtor 1 Only Debtor 2 Only Debtor 1 And Debtor 2 Only At Least One Of T…" at bounding box center [573, 89] width 108 height 17
select select "2"
click option "Debtor 1 And Debtor 2 Only" at bounding box center [0, 0] width 0 height 0
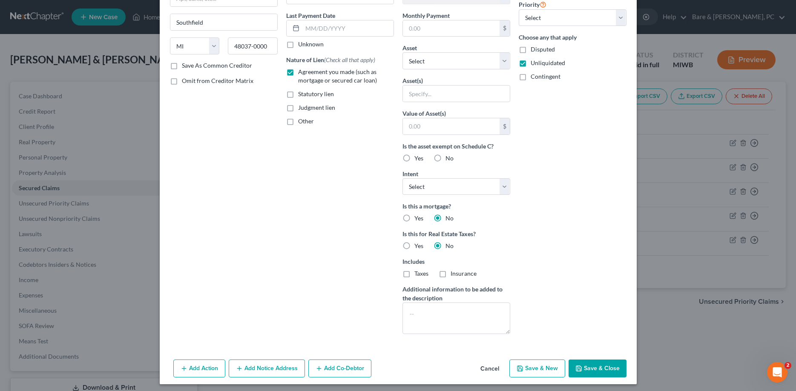
scroll to position [109, 0]
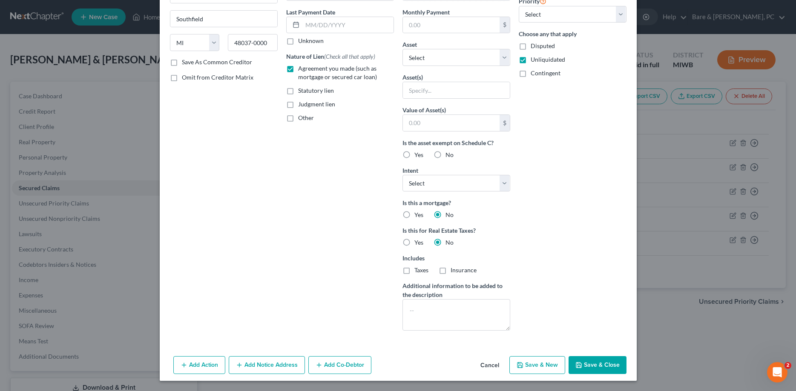
click at [544, 364] on button "Save & New" at bounding box center [537, 365] width 56 height 18
select select "0"
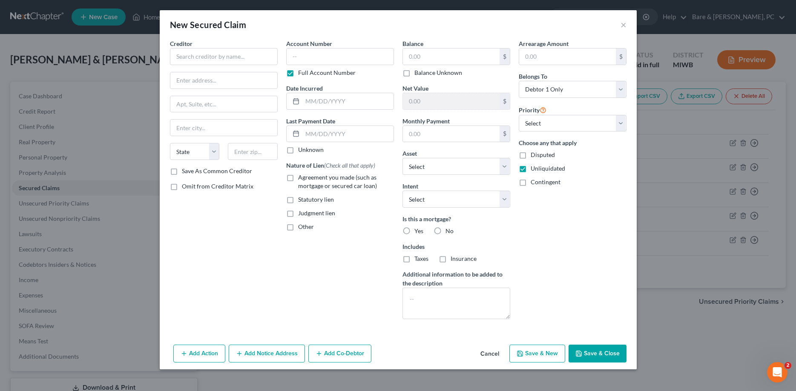
scroll to position [16, 0]
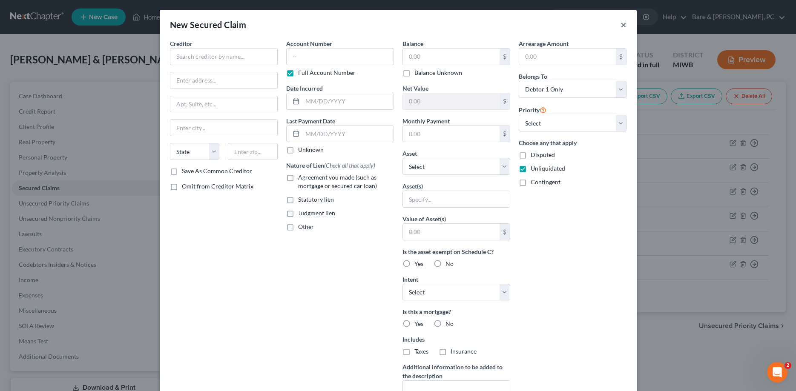
click at [624, 27] on button "×" at bounding box center [623, 25] width 6 height 10
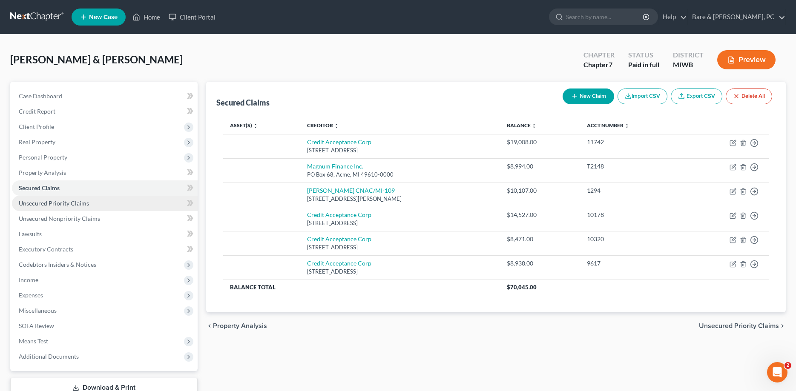
click at [39, 203] on span "Unsecured Priority Claims" at bounding box center [54, 203] width 70 height 7
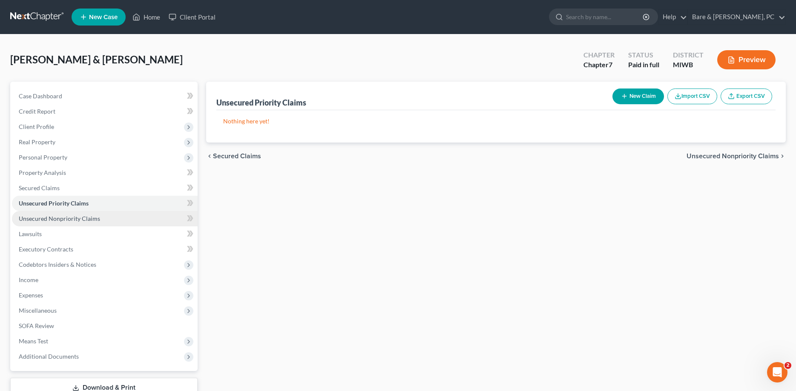
click at [75, 218] on span "Unsecured Nonpriority Claims" at bounding box center [59, 218] width 81 height 7
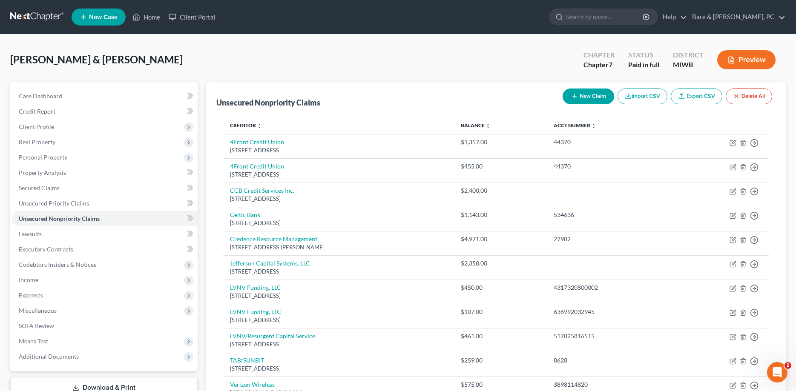
click at [595, 95] on button "New Claim" at bounding box center [588, 97] width 52 height 16
select select "0"
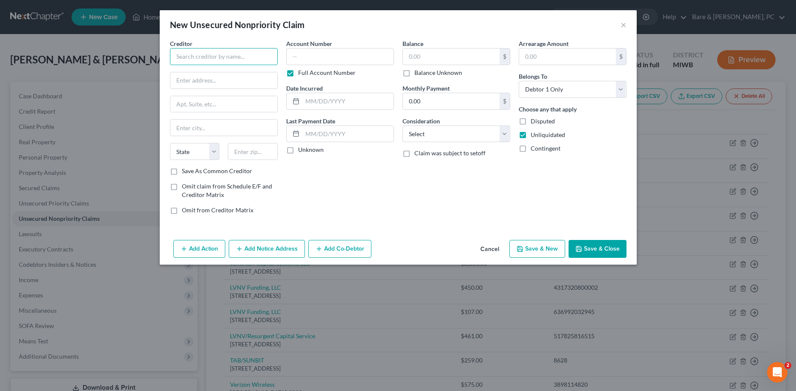
click at [199, 55] on input "text" at bounding box center [224, 56] width 108 height 17
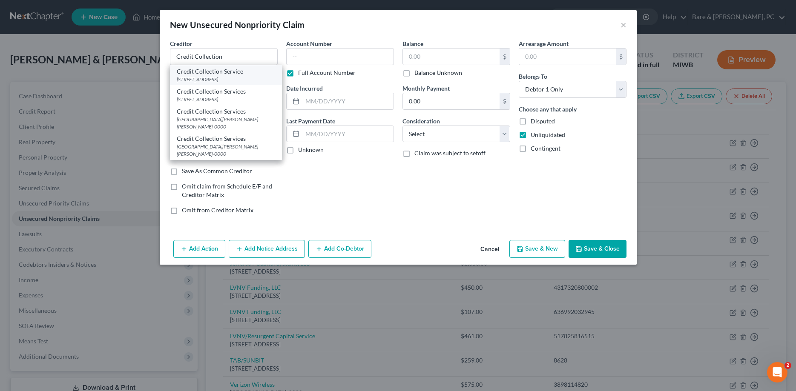
click at [215, 76] on div "PO Box 607, Norwood, MA 02062" at bounding box center [226, 79] width 98 height 7
type input "Credit Collection Service"
type input "PO Box 607"
type input "Norwood"
select select "22"
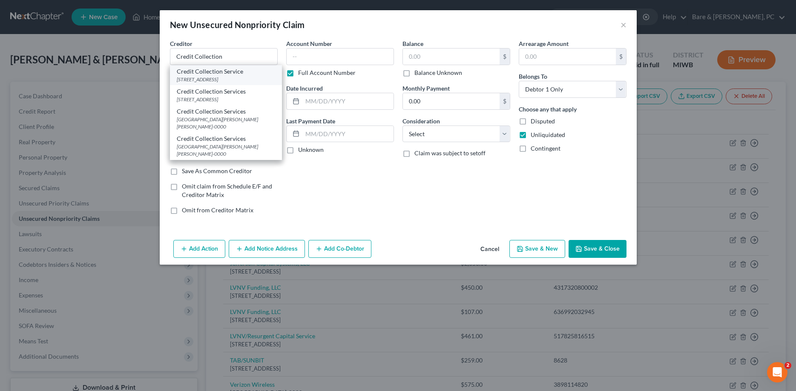
type input "02062"
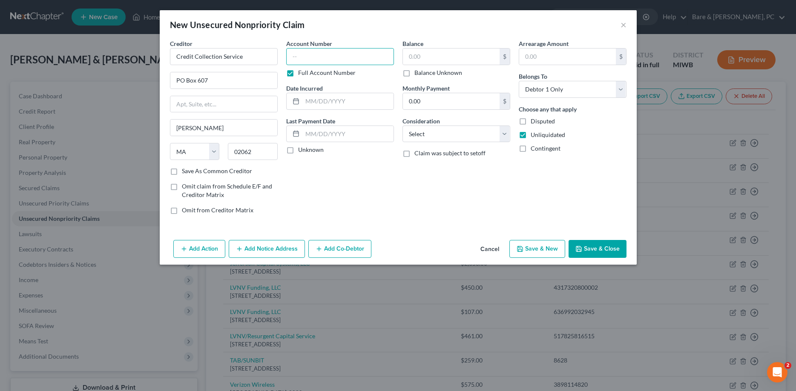
click at [297, 55] on input "text" at bounding box center [340, 56] width 108 height 17
type input "644221"
click at [331, 99] on input "text" at bounding box center [347, 101] width 91 height 16
type input "08/17/2023"
click at [413, 61] on input "text" at bounding box center [451, 57] width 97 height 16
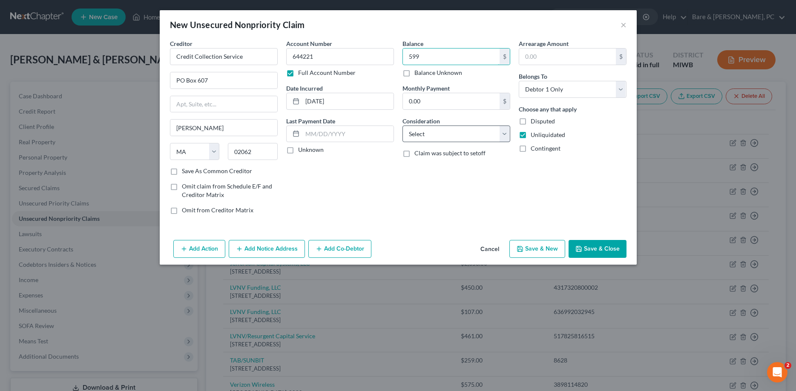
type input "599"
click at [402, 126] on select "Select Cable / Satellite Services Collection Agency Credit Card Debt Debt Couns…" at bounding box center [456, 134] width 108 height 17
select select "2"
click option "Credit Card Debt" at bounding box center [0, 0] width 0 height 0
click at [519, 81] on select "Select Debtor 1 Only Debtor 2 Only Debtor 1 And Debtor 2 Only At Least One Of T…" at bounding box center [573, 89] width 108 height 17
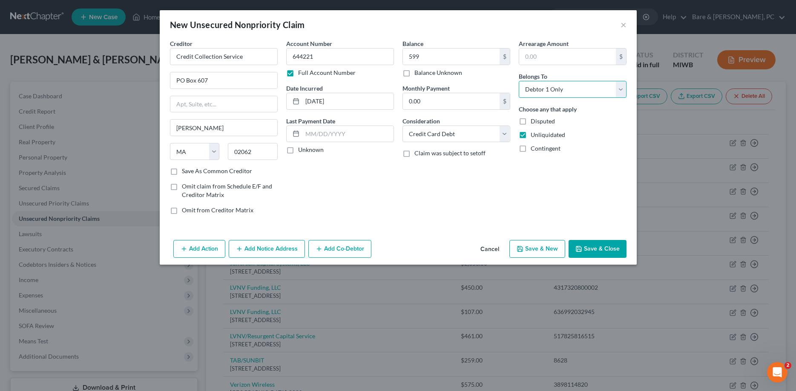
select select "1"
click option "Debtor 2 Only" at bounding box center [0, 0] width 0 height 0
click at [550, 252] on button "Save & New" at bounding box center [537, 249] width 56 height 18
select select "0"
click at [191, 56] on input "text" at bounding box center [224, 56] width 108 height 17
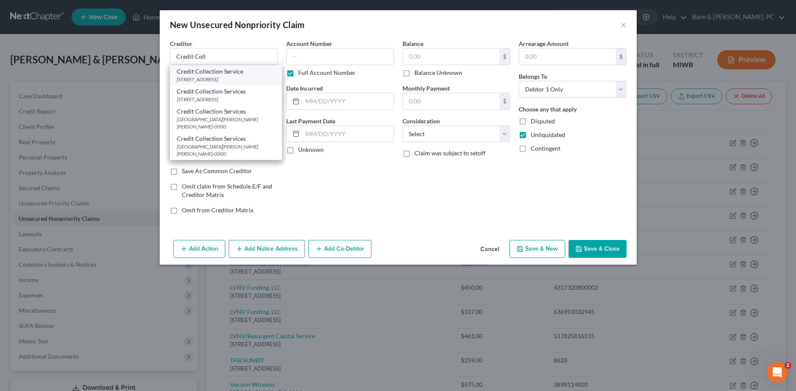
click at [209, 75] on div "Credit Collection Service" at bounding box center [226, 71] width 98 height 9
type input "Credit Collection Service"
type input "PO Box 607"
type input "Norwood"
select select "22"
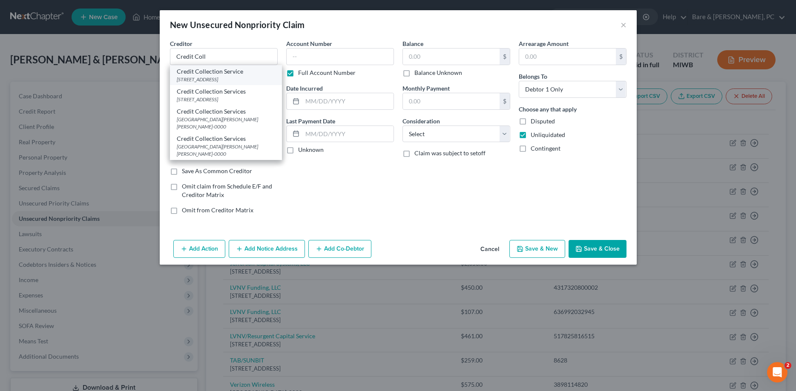
type input "02062"
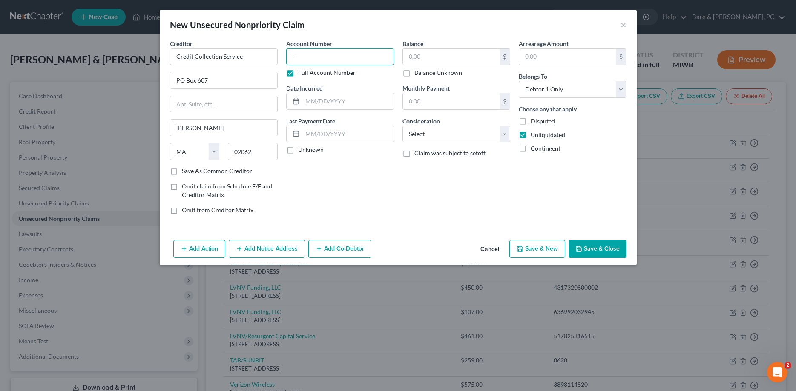
click at [292, 60] on input "text" at bounding box center [340, 56] width 108 height 17
type input "853691"
click at [325, 103] on input "text" at bounding box center [347, 101] width 91 height 16
type input "01/07/2021"
click at [421, 62] on input "text" at bounding box center [451, 57] width 97 height 16
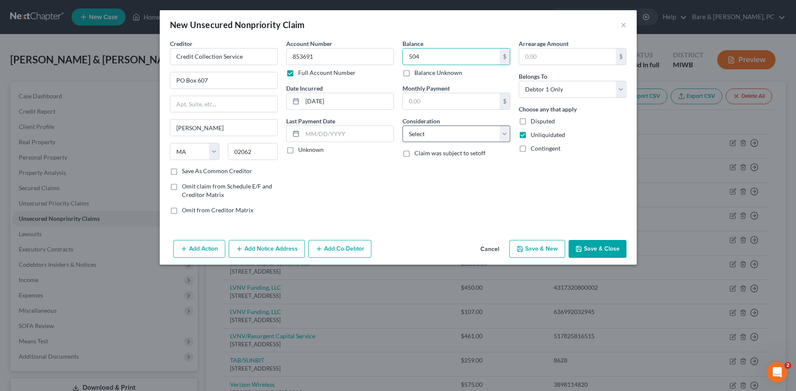
type input "504"
click at [402, 126] on select "Select Cable / Satellite Services Collection Agency Credit Card Debt Debt Couns…" at bounding box center [456, 134] width 108 height 17
select select "2"
click option "Credit Card Debt" at bounding box center [0, 0] width 0 height 0
click at [519, 81] on select "Select Debtor 1 Only Debtor 2 Only Debtor 1 And Debtor 2 Only At Least One Of T…" at bounding box center [573, 89] width 108 height 17
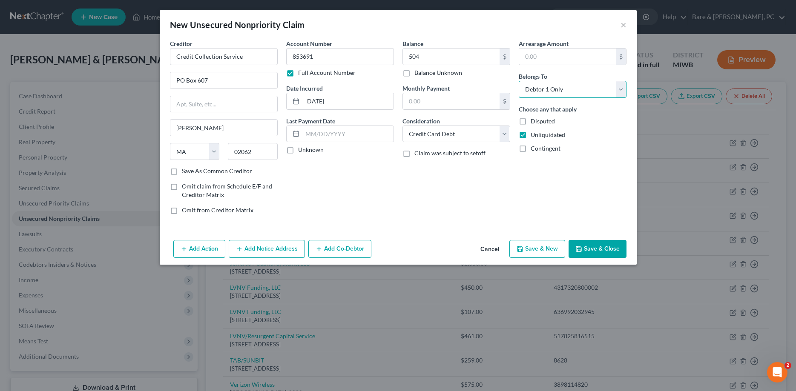
select select "1"
click option "Debtor 2 Only" at bounding box center [0, 0] width 0 height 0
click at [542, 250] on button "Save & New" at bounding box center [537, 249] width 56 height 18
select select "0"
click at [200, 53] on input "text" at bounding box center [224, 56] width 108 height 17
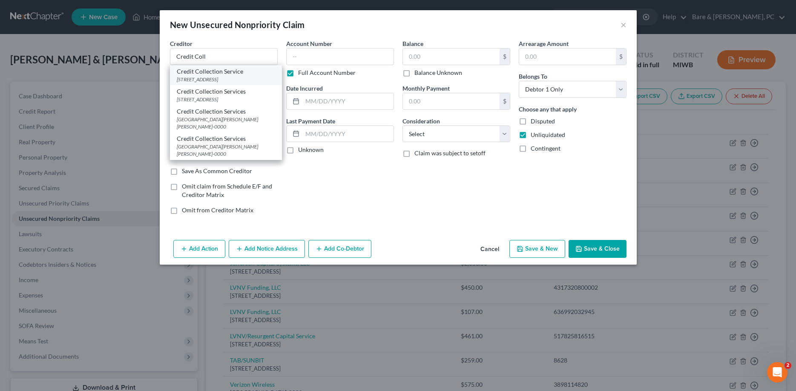
click at [217, 74] on div "Credit Collection Service" at bounding box center [226, 71] width 98 height 9
type input "Credit Collection Service"
type input "PO Box 607"
type input "Norwood"
select select "22"
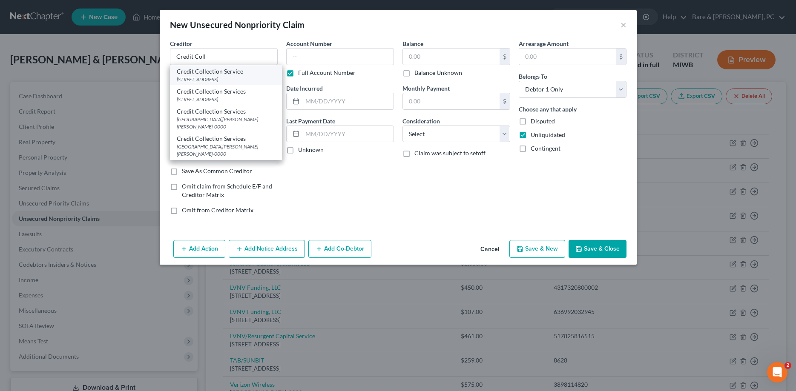
type input "02062"
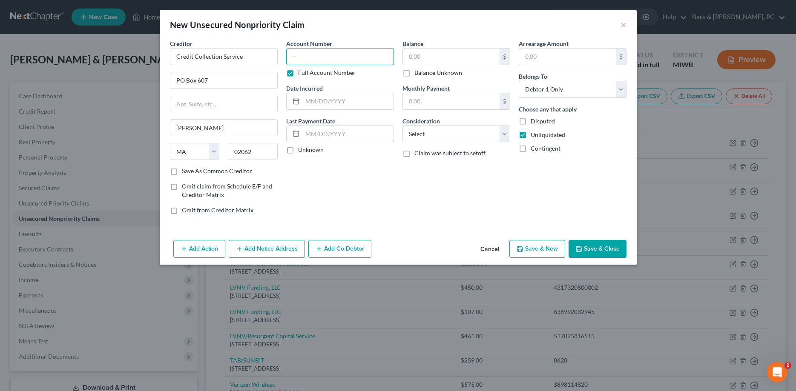
click at [308, 58] on input "text" at bounding box center [340, 56] width 108 height 17
type input "986507"
click at [336, 103] on input "text" at bounding box center [347, 101] width 91 height 16
type input "07/11/2022"
click at [411, 55] on input "text" at bounding box center [451, 57] width 97 height 16
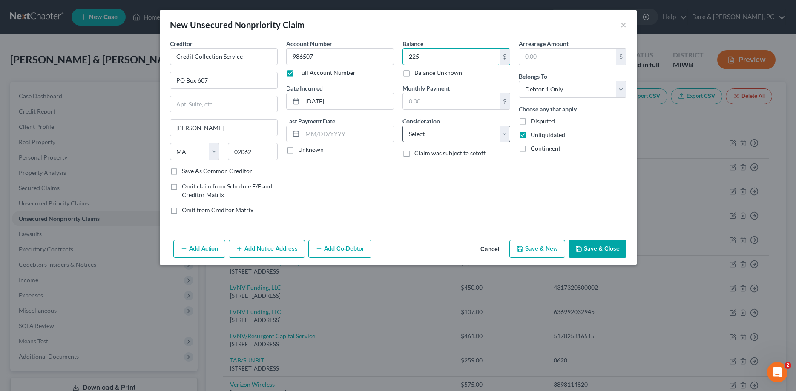
type input "225"
click at [402, 126] on select "Select Cable / Satellite Services Collection Agency Credit Card Debt Debt Couns…" at bounding box center [456, 134] width 108 height 17
select select "2"
click option "Credit Card Debt" at bounding box center [0, 0] width 0 height 0
click at [519, 81] on select "Select Debtor 1 Only Debtor 2 Only Debtor 1 And Debtor 2 Only At Least One Of T…" at bounding box center [573, 89] width 108 height 17
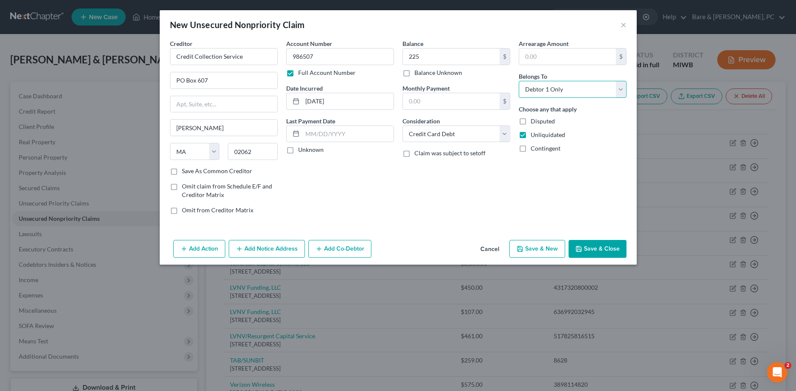
select select "1"
click option "Debtor 2 Only" at bounding box center [0, 0] width 0 height 0
click at [545, 249] on button "Save & New" at bounding box center [537, 249] width 56 height 18
select select "0"
drag, startPoint x: 188, startPoint y: 60, endPoint x: 203, endPoint y: 46, distance: 20.8
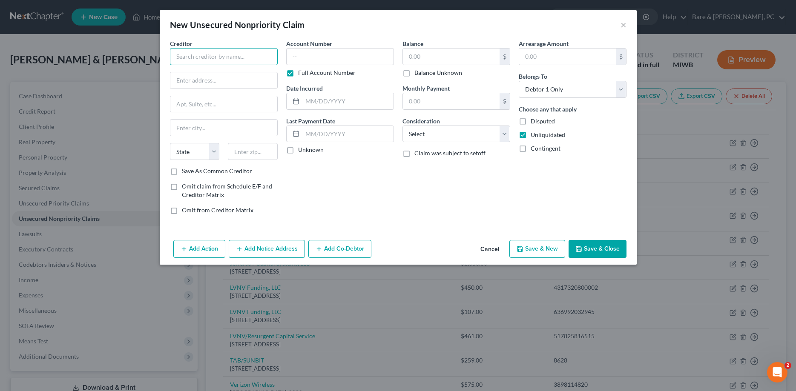
click at [192, 57] on input "text" at bounding box center [224, 56] width 108 height 17
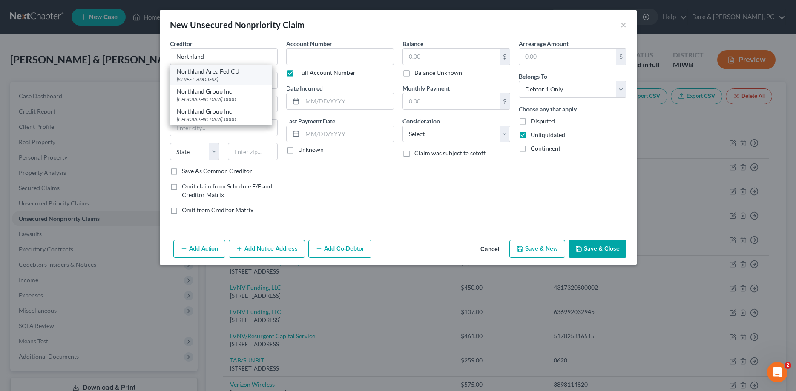
click at [208, 78] on div "PO Box 519, Oscoda, MI 48750-0000" at bounding box center [221, 79] width 89 height 7
type input "Northland Area Fed CU"
type input "PO Box 519"
type input "Oscoda"
select select "23"
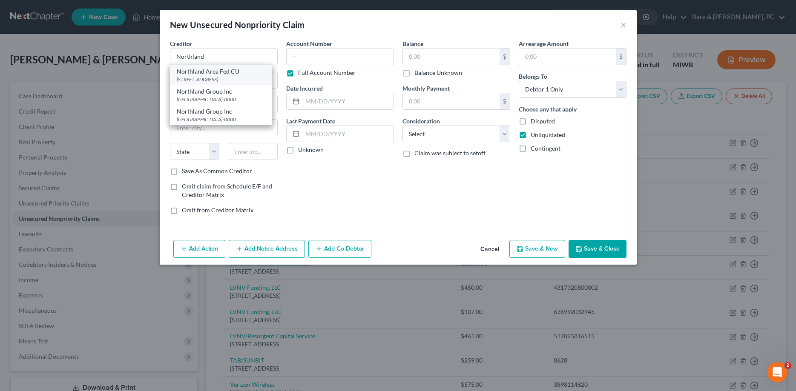
type input "48750-0000"
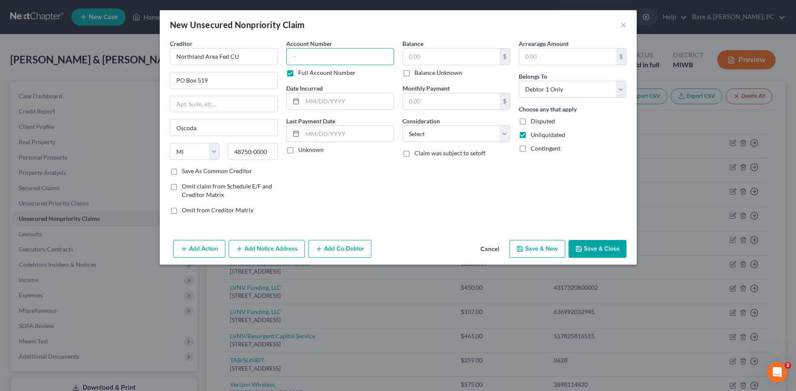
click at [300, 53] on input "text" at bounding box center [340, 56] width 108 height 17
type input "143433"
click at [321, 100] on input "text" at bounding box center [347, 101] width 91 height 16
type input "12/13/2024"
click at [417, 60] on input "text" at bounding box center [451, 57] width 97 height 16
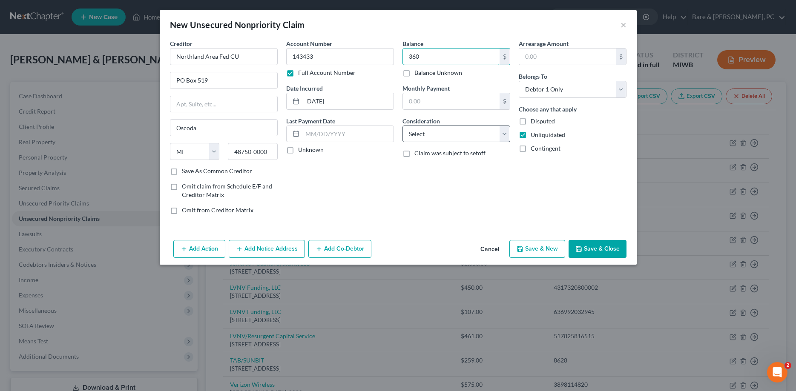
type input "360"
click at [402, 126] on select "Select Cable / Satellite Services Collection Agency Credit Card Debt Debt Couns…" at bounding box center [456, 134] width 108 height 17
select select "2"
click option "Credit Card Debt" at bounding box center [0, 0] width 0 height 0
click at [519, 81] on select "Select Debtor 1 Only Debtor 2 Only Debtor 1 And Debtor 2 Only At Least One Of T…" at bounding box center [573, 89] width 108 height 17
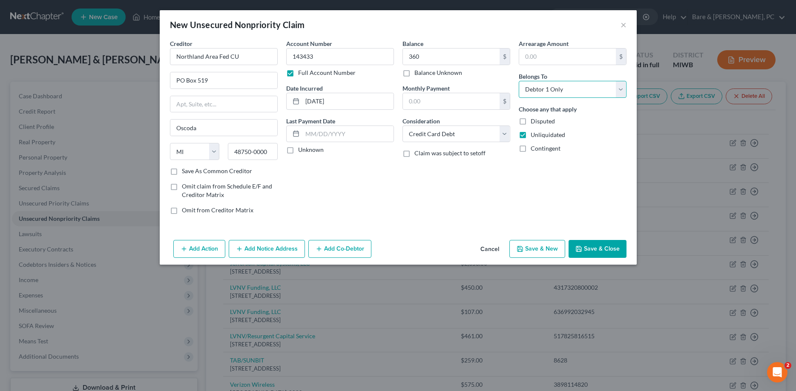
select select "1"
click option "Debtor 2 Only" at bounding box center [0, 0] width 0 height 0
click at [542, 252] on button "Save & New" at bounding box center [537, 249] width 56 height 18
select select "0"
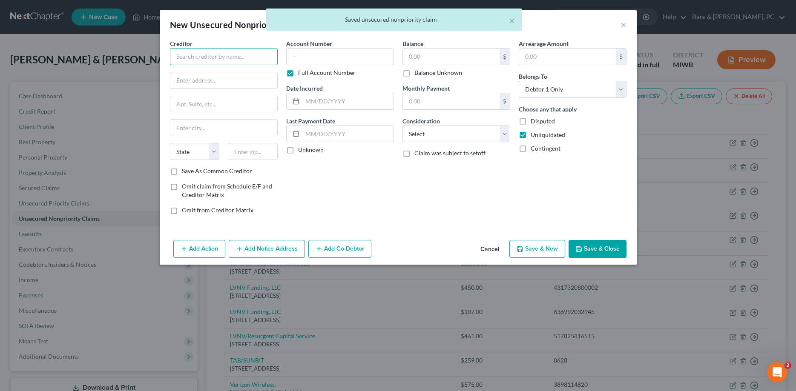
click at [180, 59] on input "text" at bounding box center [224, 56] width 108 height 17
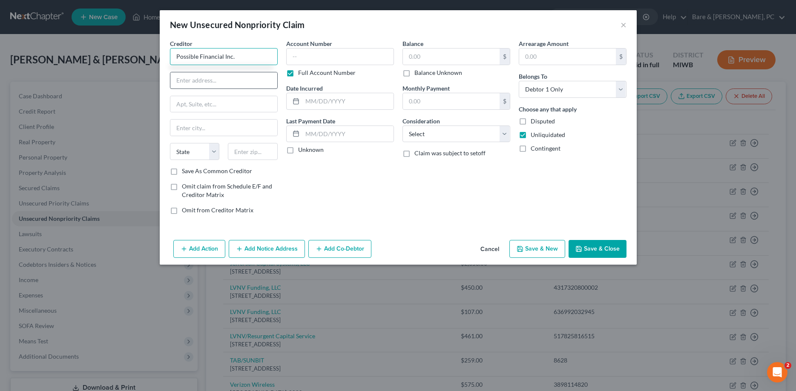
type input "Possible Financial Inc."
click at [189, 78] on input "text" at bounding box center [223, 80] width 107 height 16
type input "1929 3rd Ave."
click at [195, 107] on input "text" at bounding box center [223, 104] width 107 height 16
type input "Ste 300"
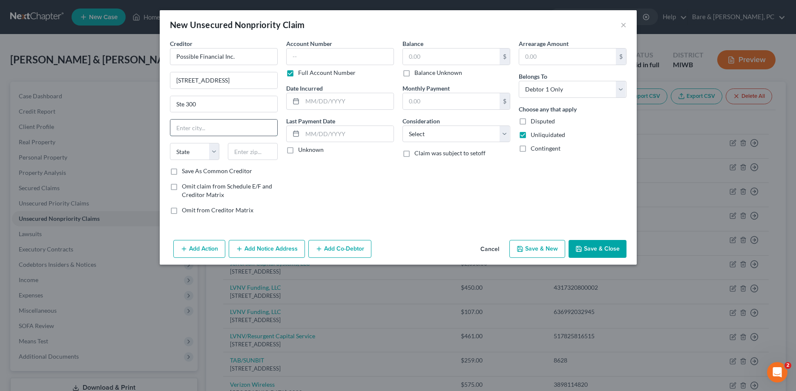
click at [196, 129] on input "text" at bounding box center [223, 128] width 107 height 16
type input "Seattle"
click at [250, 153] on input "text" at bounding box center [253, 151] width 50 height 17
type input "98101"
click at [182, 171] on label "Save As Common Creditor" at bounding box center [217, 171] width 70 height 9
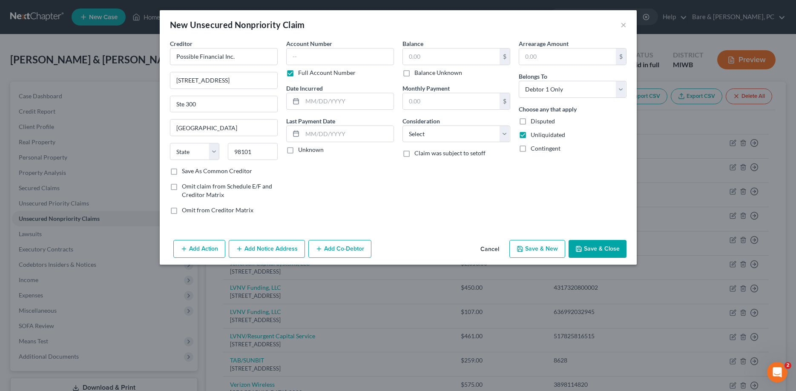
click at [185, 171] on input "Save As Common Creditor" at bounding box center [188, 170] width 6 height 6
checkbox input "true"
select select "50"
click at [307, 57] on input "text" at bounding box center [340, 56] width 108 height 17
type input "CRD294"
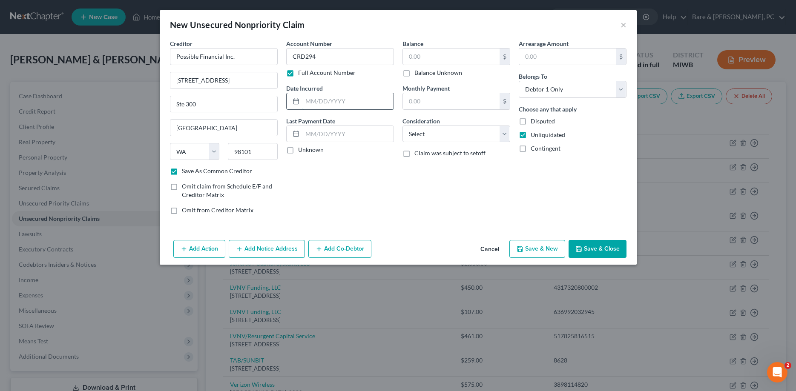
click at [324, 102] on input "text" at bounding box center [347, 101] width 91 height 16
type input "0"
click at [427, 54] on input "text" at bounding box center [451, 57] width 97 height 16
type input "21."
click at [402, 126] on select "Select Cable / Satellite Services Collection Agency Credit Card Debt Debt Couns…" at bounding box center [456, 134] width 108 height 17
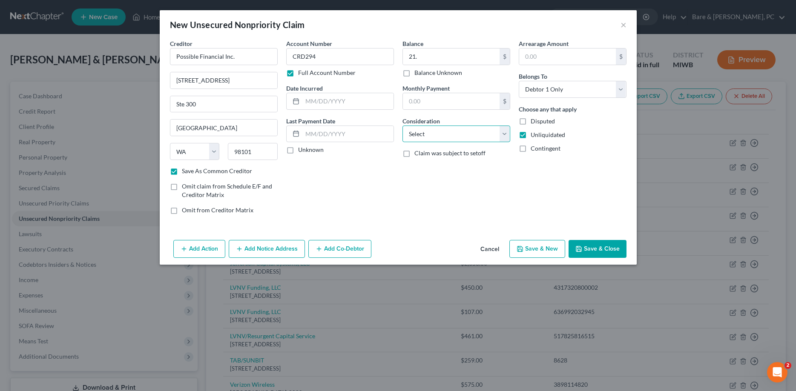
select select "2"
click option "Credit Card Debt" at bounding box center [0, 0] width 0 height 0
click at [519, 81] on select "Select Debtor 1 Only Debtor 2 Only Debtor 1 And Debtor 2 Only At Least One Of T…" at bounding box center [573, 89] width 108 height 17
select select "1"
click option "Debtor 2 Only" at bounding box center [0, 0] width 0 height 0
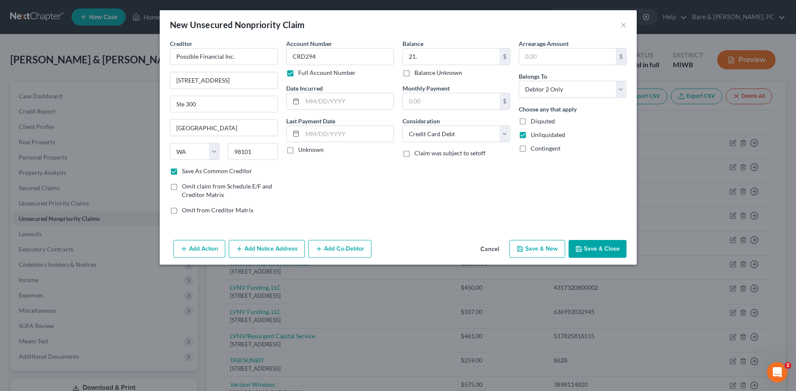
click at [539, 248] on button "Save & New" at bounding box center [537, 249] width 56 height 18
checkbox input "false"
select select "0"
click at [195, 59] on input "text" at bounding box center [224, 56] width 108 height 17
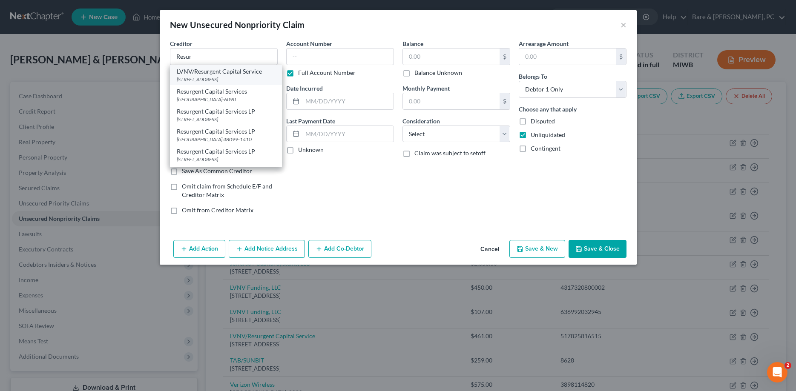
click at [223, 76] on div "PO Box 1269, Greenville, SC 29603-0000" at bounding box center [226, 79] width 98 height 7
type input "LVNV/Resurgent Capital Service"
type input "PO Box 1269"
type input "Greenville"
select select "42"
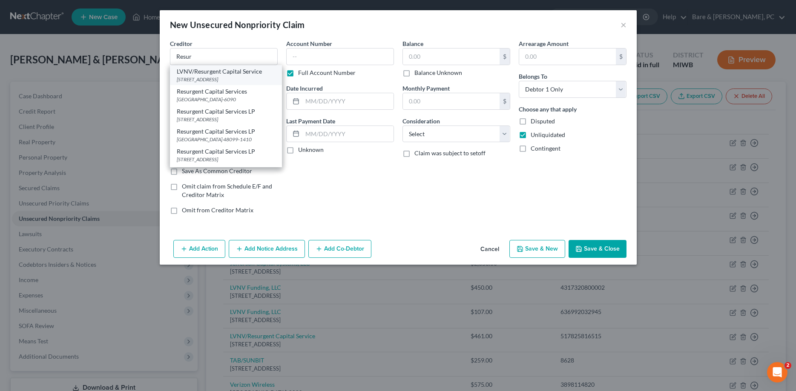
type input "29603-0000"
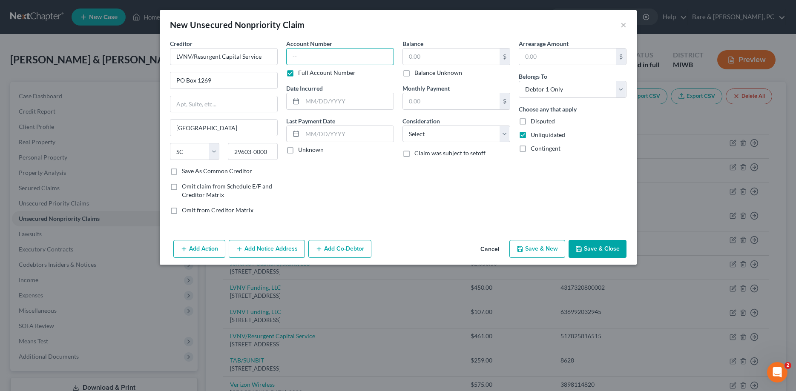
click at [312, 56] on input "text" at bounding box center [340, 56] width 108 height 17
type input "636992"
click at [329, 103] on input "text" at bounding box center [347, 101] width 91 height 16
click at [428, 55] on input "text" at bounding box center [451, 57] width 97 height 16
type input "685."
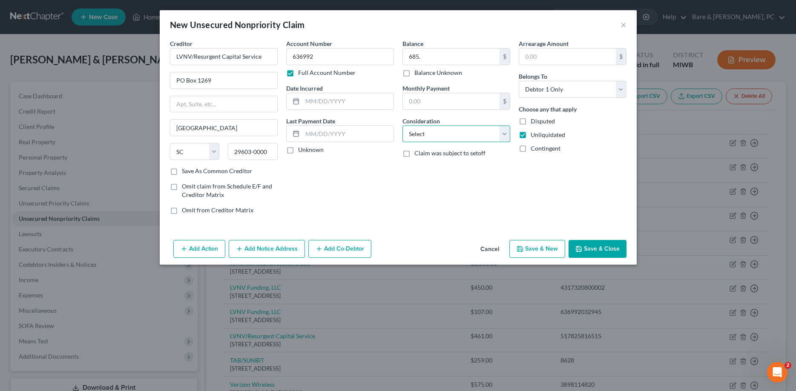
click at [402, 126] on select "Select Cable / Satellite Services Collection Agency Credit Card Debt Debt Couns…" at bounding box center [456, 134] width 108 height 17
select select "2"
click option "Credit Card Debt" at bounding box center [0, 0] width 0 height 0
click at [519, 81] on select "Select Debtor 1 Only Debtor 2 Only Debtor 1 And Debtor 2 Only At Least One Of T…" at bounding box center [573, 89] width 108 height 17
select select "1"
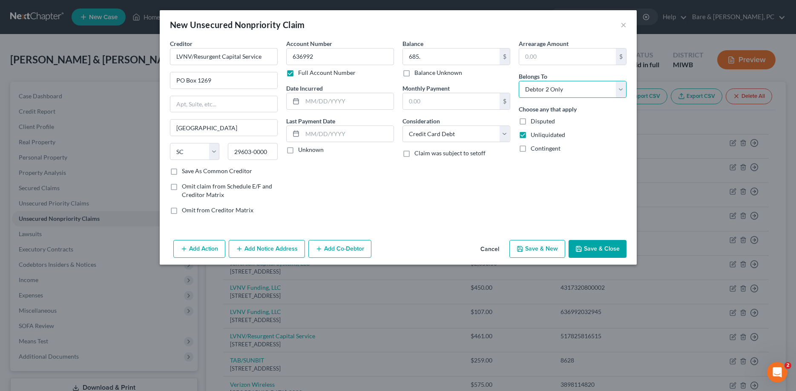
click option "Debtor 2 Only" at bounding box center [0, 0] width 0 height 0
click at [542, 251] on button "Save & New" at bounding box center [537, 249] width 56 height 18
select select "0"
click at [188, 58] on input "text" at bounding box center [224, 56] width 108 height 17
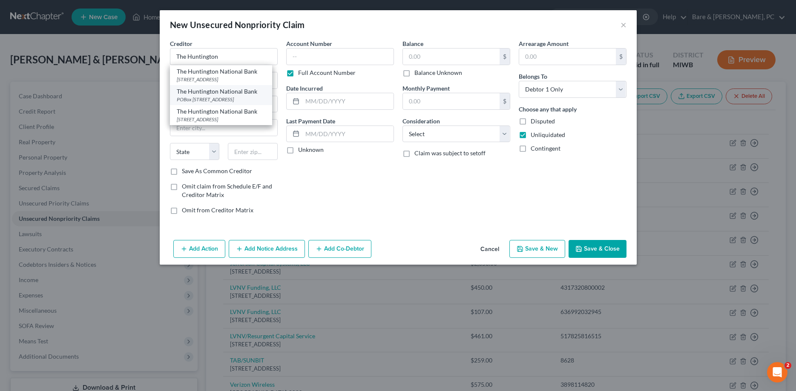
click at [221, 97] on div "POBox 1558, Columbus, OH 43216" at bounding box center [221, 99] width 89 height 7
type input "The Huntington National Bank"
type input "POBox 1558"
type input "Columbus"
select select "36"
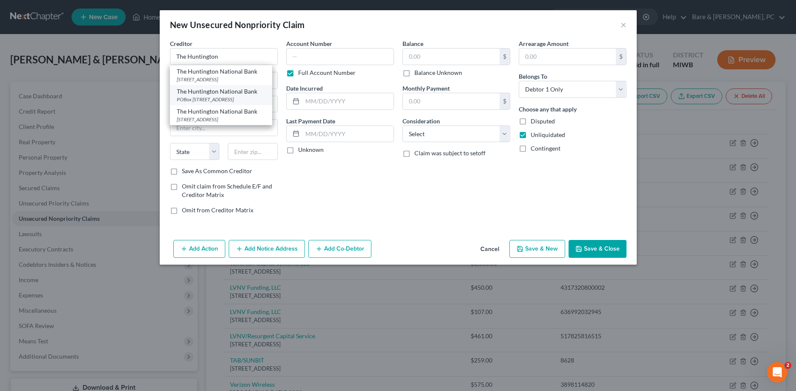
type input "43216"
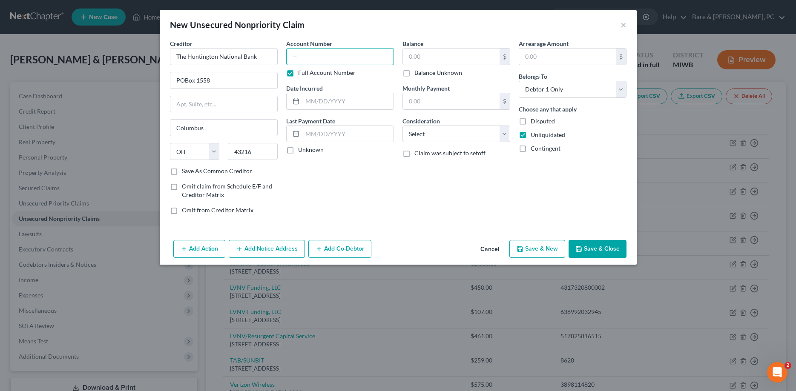
click at [296, 58] on input "text" at bounding box center [340, 56] width 108 height 17
type input "585379"
click at [328, 100] on input "text" at bounding box center [347, 101] width 91 height 16
type input "05/27/2021"
click at [425, 58] on input "text" at bounding box center [451, 57] width 97 height 16
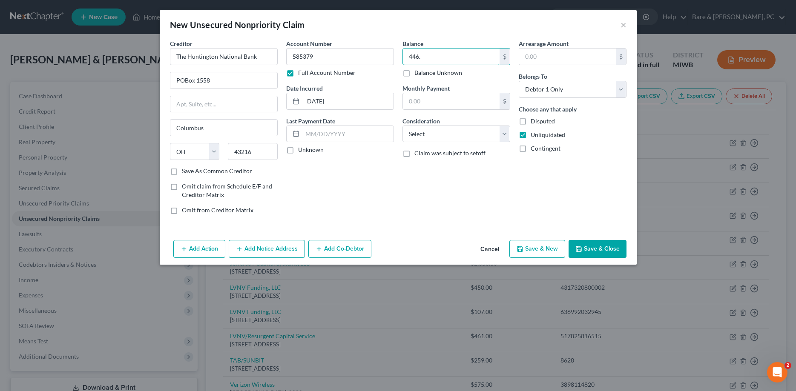
type input "446."
click at [402, 126] on select "Select Cable / Satellite Services Collection Agency Credit Card Debt Debt Couns…" at bounding box center [456, 134] width 108 height 17
select select "10"
click option "Monies Loaned / Advanced" at bounding box center [0, 0] width 0 height 0
click at [519, 81] on select "Select Debtor 1 Only Debtor 2 Only Debtor 1 And Debtor 2 Only At Least One Of T…" at bounding box center [573, 89] width 108 height 17
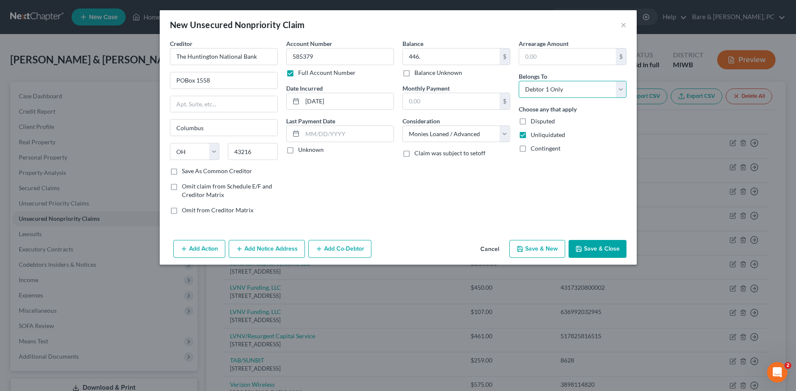
click option "Debtor 1 Only" at bounding box center [0, 0] width 0 height 0
click at [538, 249] on button "Save & New" at bounding box center [537, 249] width 56 height 18
select select "0"
click at [197, 52] on input "text" at bounding box center [224, 56] width 108 height 17
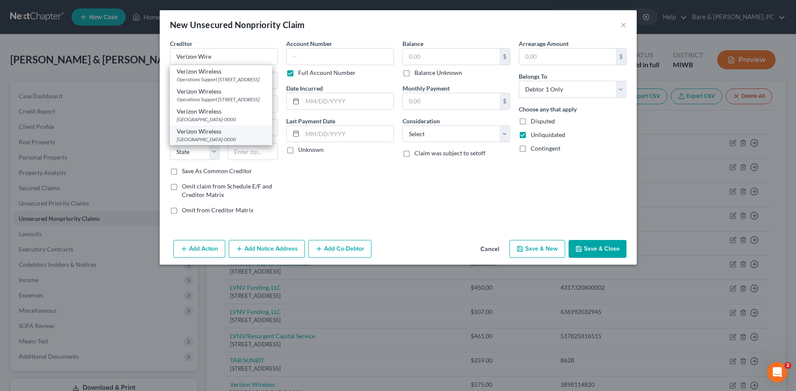
click at [202, 136] on div "Verizon Wireless" at bounding box center [221, 131] width 89 height 9
type input "Verizon Wireless"
type input "PO Box 650051"
type input "Dallas"
select select "45"
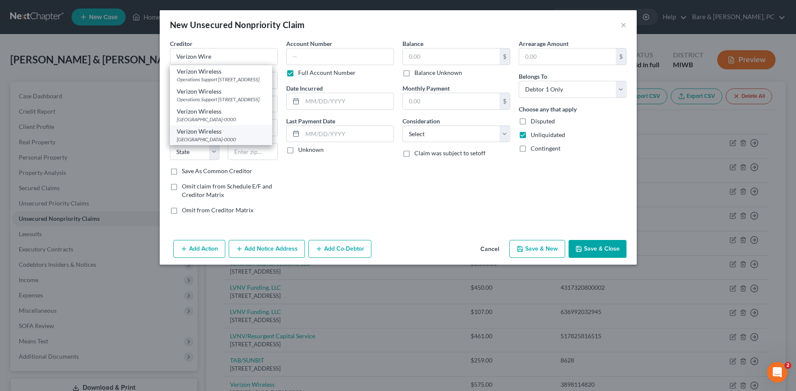
type input "75265-0000"
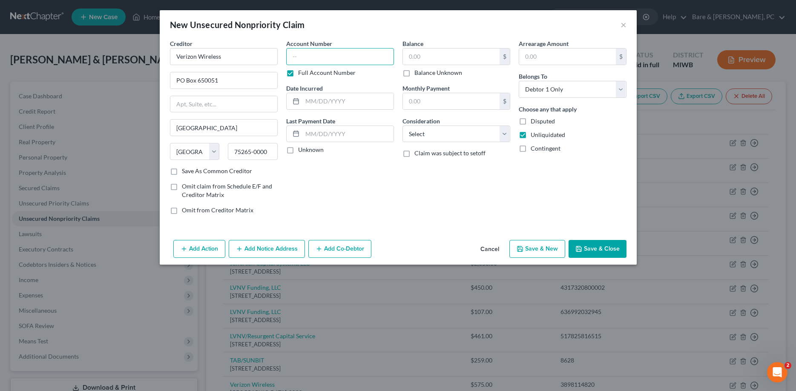
click at [302, 55] on input "text" at bounding box center [340, 56] width 108 height 17
type input "389274"
click at [342, 101] on input "text" at bounding box center [347, 101] width 91 height 16
type input "08/26/2019"
click at [420, 58] on input "text" at bounding box center [451, 57] width 97 height 16
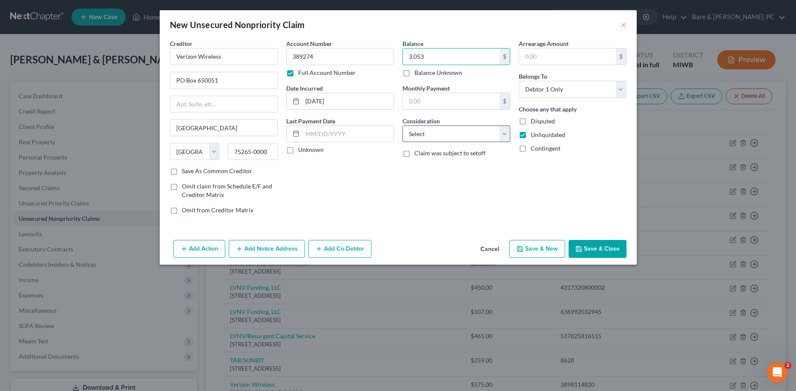
type input "3,053"
click at [402, 126] on select "Select Cable / Satellite Services Collection Agency Credit Card Debt Debt Couns…" at bounding box center [456, 134] width 108 height 17
select select "2"
click option "Credit Card Debt" at bounding box center [0, 0] width 0 height 0
click at [519, 81] on select "Select Debtor 1 Only Debtor 2 Only Debtor 1 And Debtor 2 Only At Least One Of T…" at bounding box center [573, 89] width 108 height 17
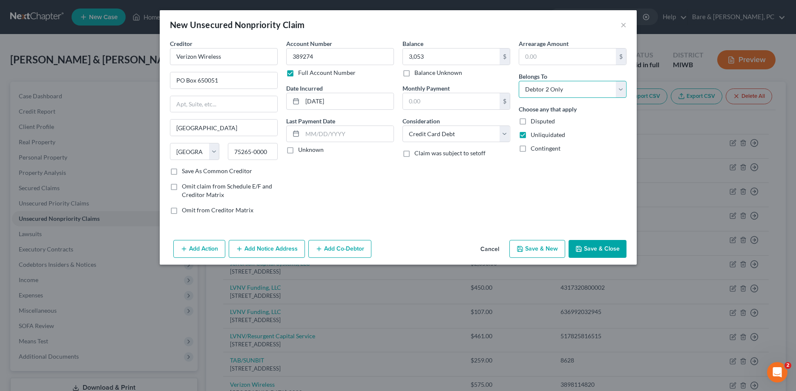
click option "Debtor 2 Only" at bounding box center [0, 0] width 0 height 0
click at [546, 251] on button "Save & New" at bounding box center [537, 249] width 56 height 18
click at [196, 57] on input "text" at bounding box center [224, 56] width 108 height 17
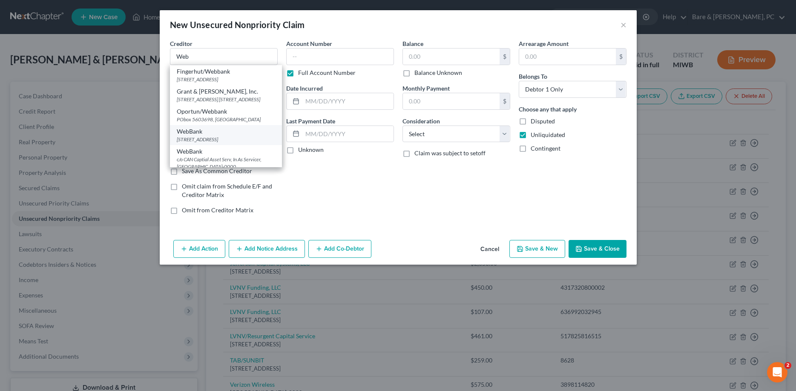
click at [186, 143] on div "222 W. Merhandice Mart Plaza Suite 900, Chicago, IL 60654" at bounding box center [226, 139] width 98 height 7
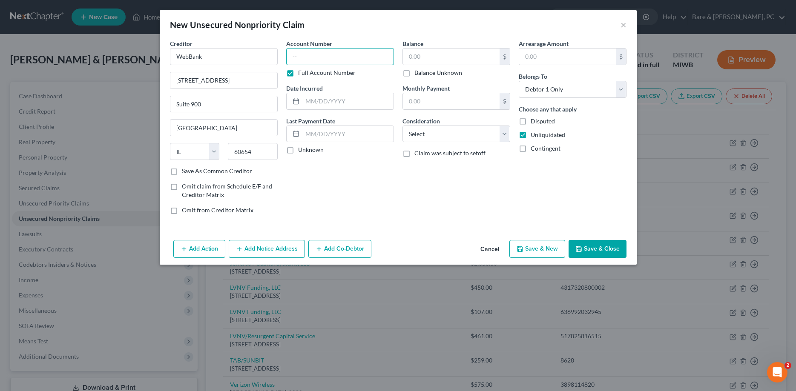
click at [300, 57] on input "text" at bounding box center [340, 56] width 108 height 17
click at [322, 103] on input "text" at bounding box center [347, 101] width 91 height 16
click at [422, 55] on input "text" at bounding box center [451, 57] width 97 height 16
click at [402, 126] on select "Select Cable / Satellite Services Collection Agency Credit Card Debt Debt Couns…" at bounding box center [456, 134] width 108 height 17
click option "Credit Card Debt" at bounding box center [0, 0] width 0 height 0
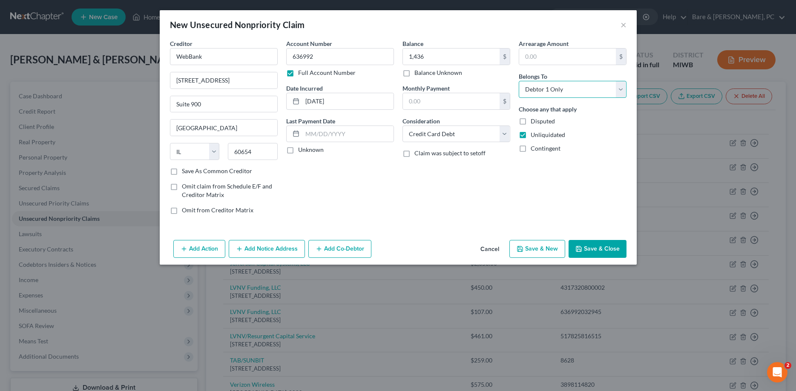
click at [519, 81] on select "Select Debtor 1 Only Debtor 2 Only Debtor 1 And Debtor 2 Only At Least One Of T…" at bounding box center [573, 89] width 108 height 17
click option "Debtor 2 Only" at bounding box center [0, 0] width 0 height 0
click at [556, 249] on button "Save & New" at bounding box center [537, 249] width 56 height 18
click at [623, 26] on button "×" at bounding box center [623, 25] width 6 height 10
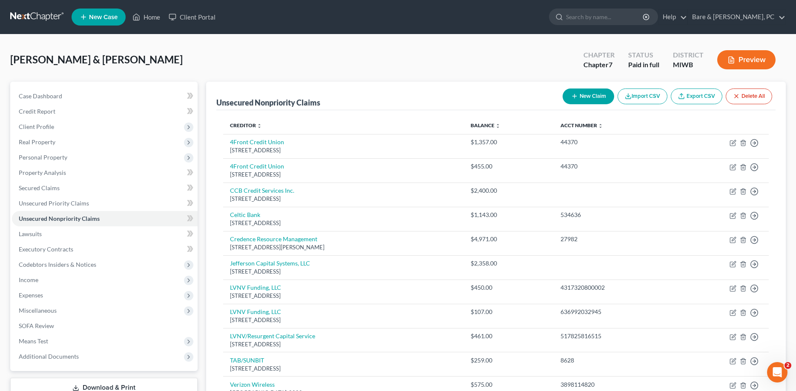
click at [590, 93] on button "New Claim" at bounding box center [588, 97] width 52 height 16
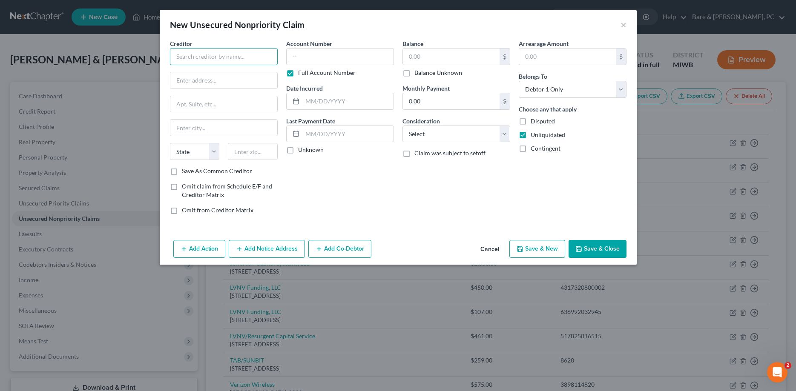
click at [197, 59] on input "text" at bounding box center [224, 56] width 108 height 17
click at [267, 152] on input "text" at bounding box center [253, 151] width 50 height 17
click at [304, 58] on input "text" at bounding box center [340, 56] width 108 height 17
click at [319, 100] on input "text" at bounding box center [347, 101] width 91 height 16
click at [426, 53] on input "text" at bounding box center [451, 57] width 97 height 16
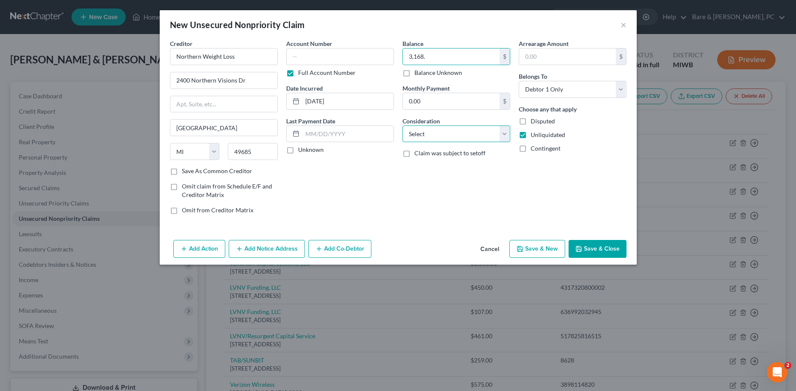
click at [402, 126] on select "Select Cable / Satellite Services Collection Agency Credit Card Debt Debt Couns…" at bounding box center [456, 134] width 108 height 17
click option "Medical Services" at bounding box center [0, 0] width 0 height 0
click at [519, 81] on select "Select Debtor 1 Only Debtor 2 Only Debtor 1 And Debtor 2 Only At Least One Of T…" at bounding box center [573, 89] width 108 height 17
click option "Debtor 2 Only" at bounding box center [0, 0] width 0 height 0
click at [402, 126] on select "Select Cable / Satellite Services Collection Agency Credit Card Debt Debt Couns…" at bounding box center [456, 134] width 108 height 17
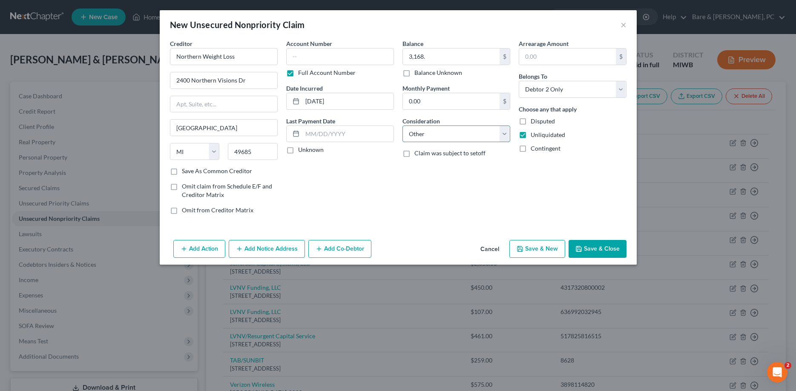
click option "Other" at bounding box center [0, 0] width 0 height 0
click at [412, 165] on input "text" at bounding box center [456, 166] width 107 height 16
click at [547, 246] on button "Save & New" at bounding box center [537, 249] width 56 height 18
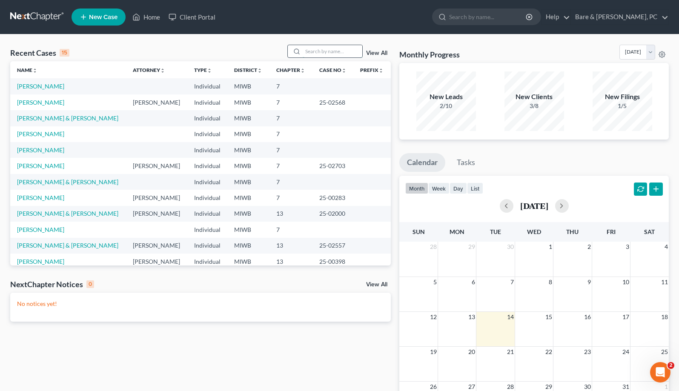
click at [307, 49] on input "search" at bounding box center [333, 51] width 60 height 12
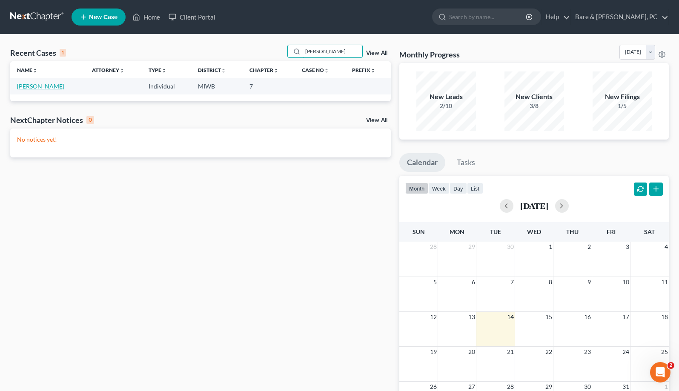
type input "jewett"
click at [30, 86] on link "[PERSON_NAME]" at bounding box center [40, 86] width 47 height 7
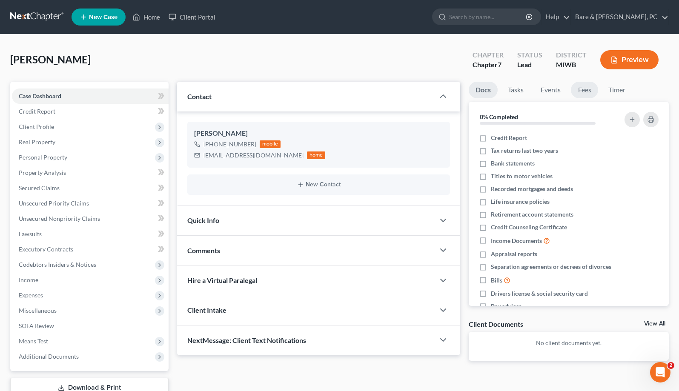
click at [585, 92] on link "Fees" at bounding box center [584, 90] width 27 height 17
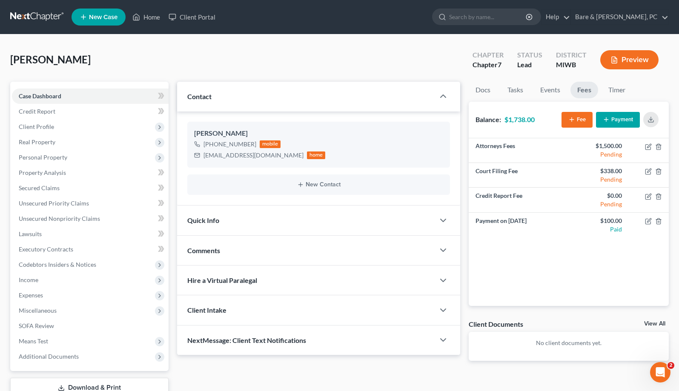
click at [628, 116] on button "Payment" at bounding box center [618, 120] width 44 height 16
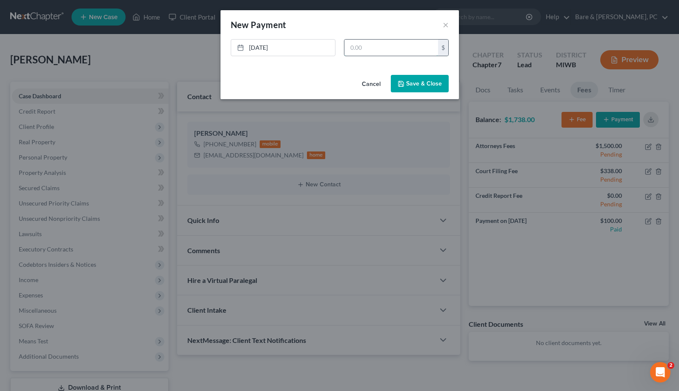
click at [367, 52] on input "text" at bounding box center [391, 48] width 94 height 16
type input "200.00"
click at [432, 83] on button "Save & Close" at bounding box center [420, 84] width 58 height 18
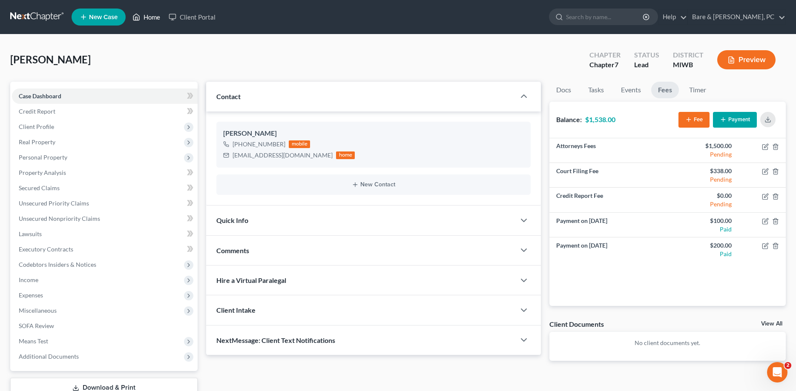
click at [150, 14] on link "Home" at bounding box center [146, 16] width 36 height 15
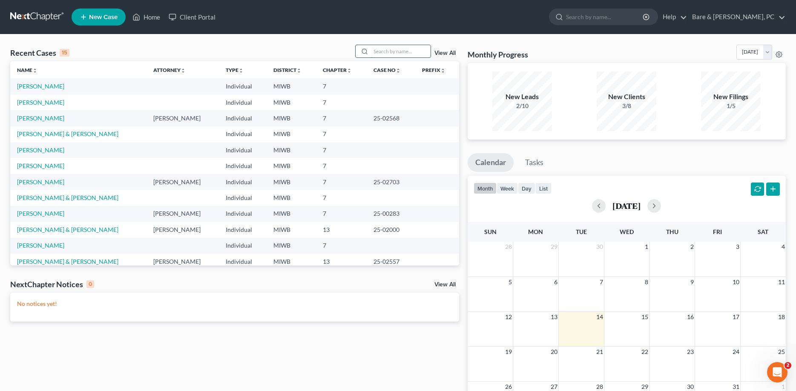
click at [376, 52] on input "search" at bounding box center [401, 51] width 60 height 12
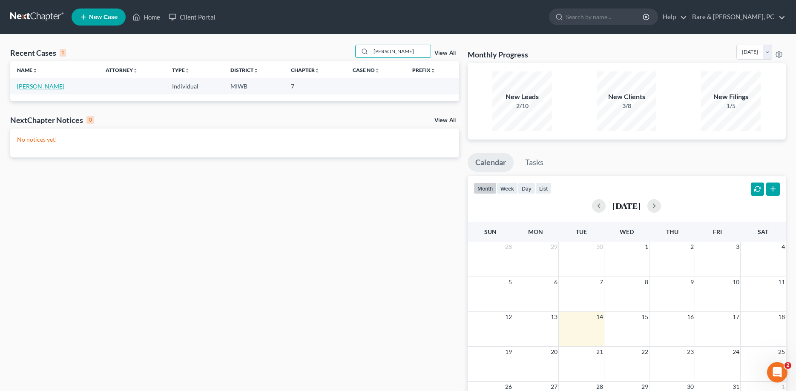
type input "rupley"
click at [53, 89] on link "[PERSON_NAME]" at bounding box center [40, 86] width 47 height 7
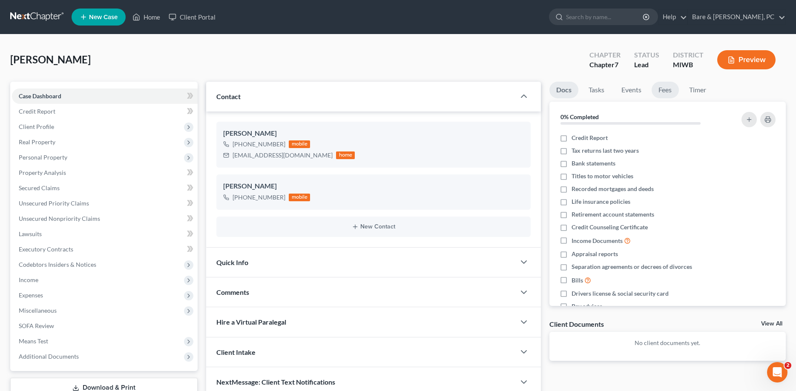
click at [668, 89] on link "Fees" at bounding box center [664, 90] width 27 height 17
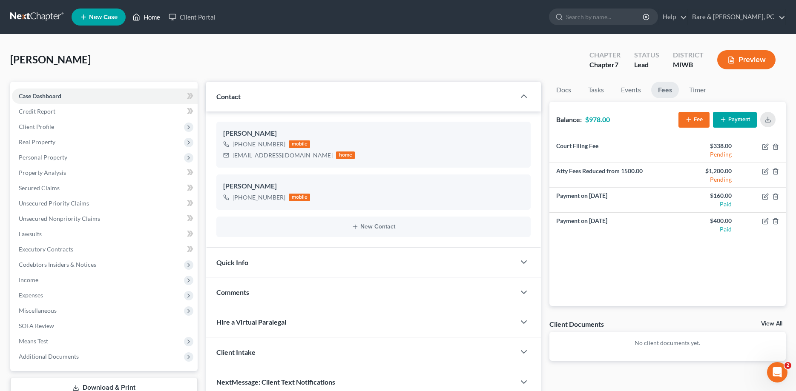
click at [147, 17] on link "Home" at bounding box center [146, 16] width 36 height 15
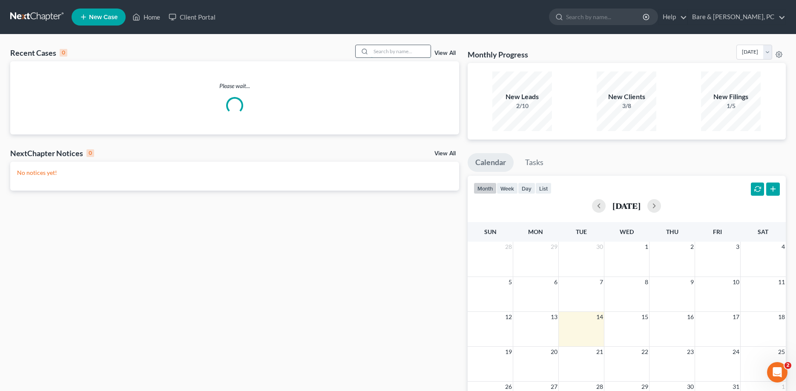
click at [401, 53] on input "search" at bounding box center [401, 51] width 60 height 12
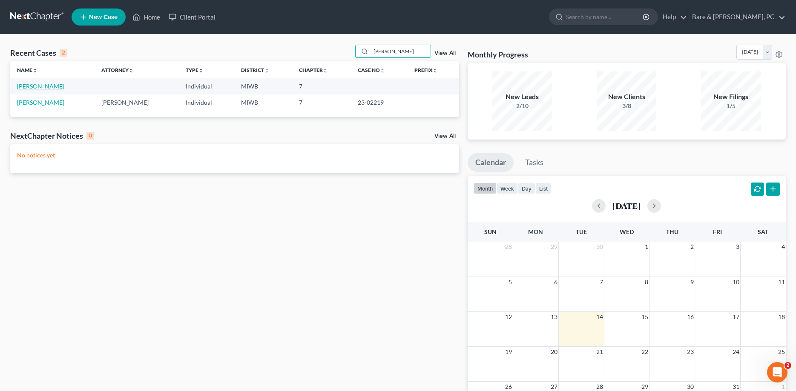
type input "[PERSON_NAME]"
click at [47, 86] on link "[PERSON_NAME]" at bounding box center [40, 86] width 47 height 7
